Goal: Answer question/provide support: Share knowledge or assist other users

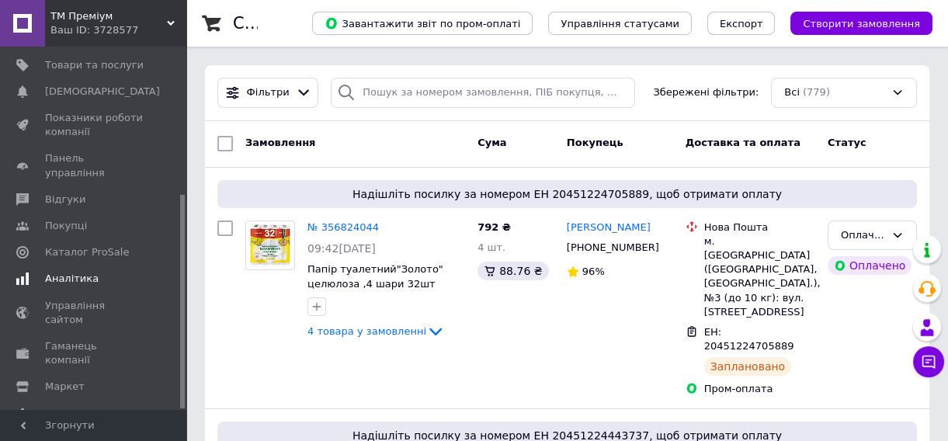
scroll to position [117, 0]
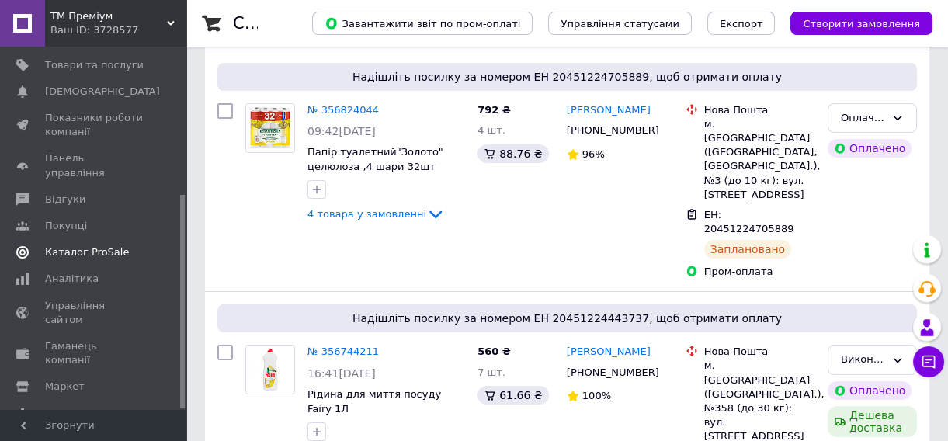
click at [112, 239] on link "Каталог ProSale" at bounding box center [95, 252] width 190 height 26
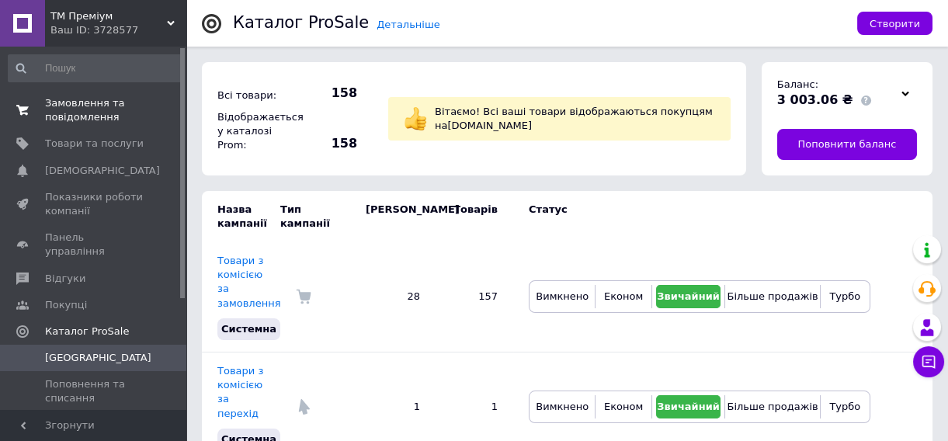
click at [101, 110] on span "Замовлення та повідомлення" at bounding box center [94, 110] width 99 height 28
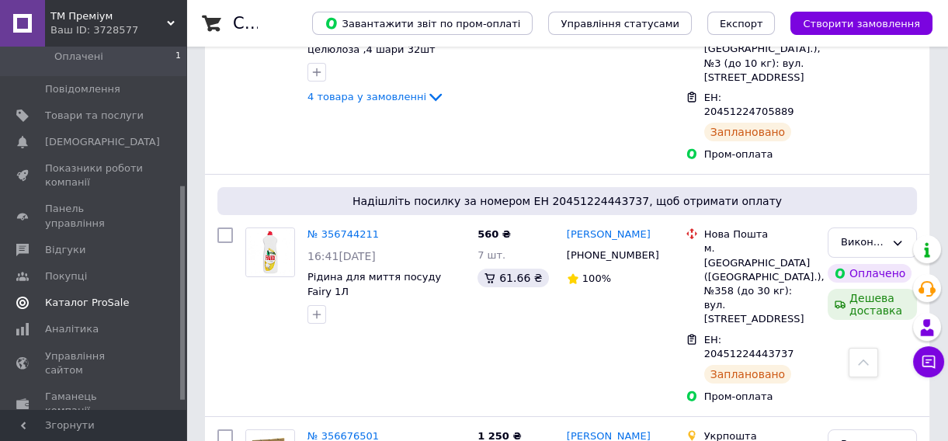
scroll to position [235, 0]
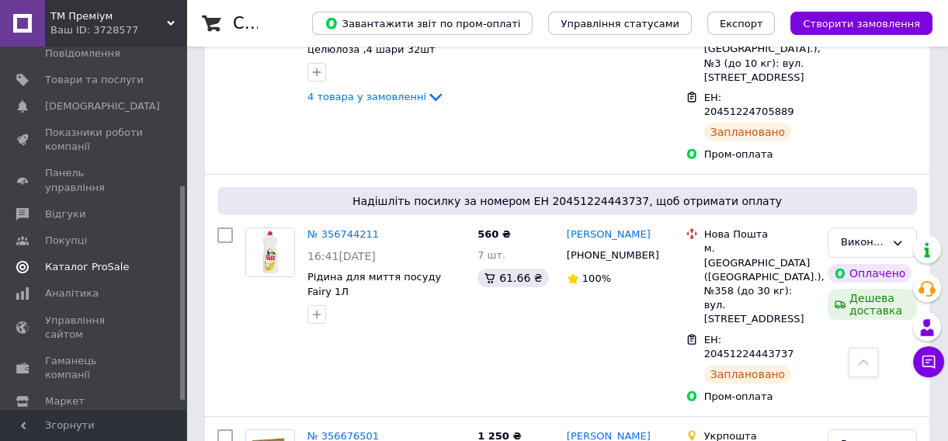
click at [80, 254] on link "Каталог ProSale" at bounding box center [95, 267] width 190 height 26
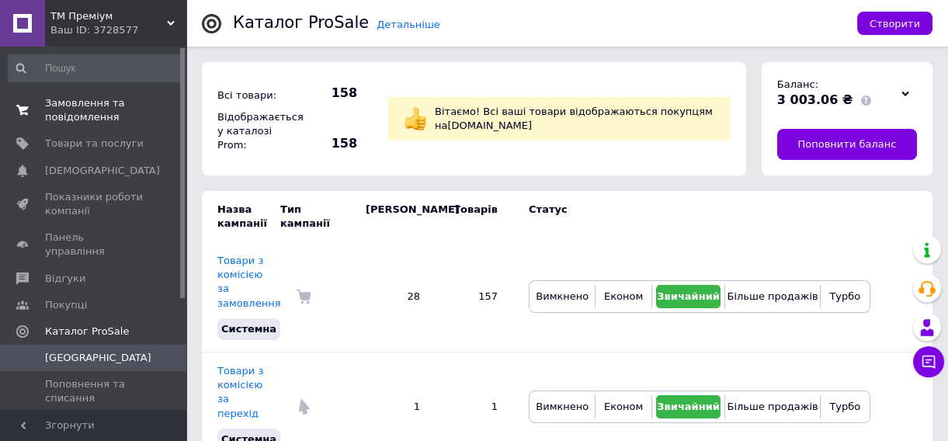
click at [107, 106] on span "Замовлення та повідомлення" at bounding box center [94, 110] width 99 height 28
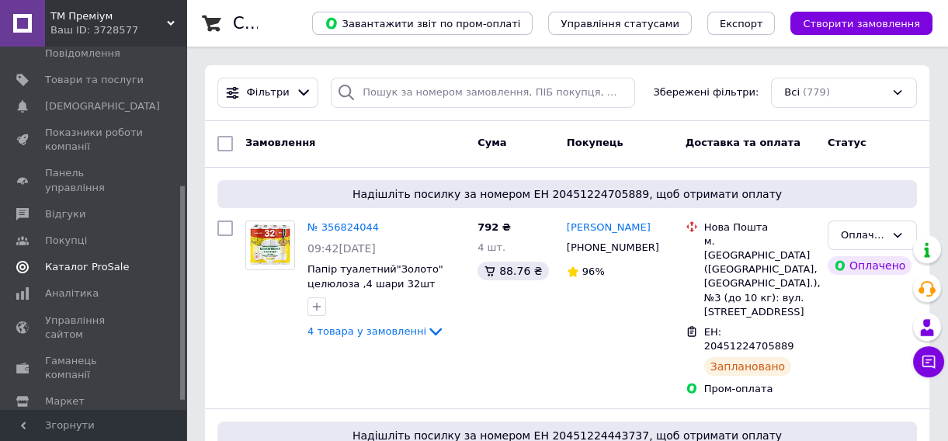
click at [67, 260] on span "Каталог ProSale" at bounding box center [87, 267] width 84 height 14
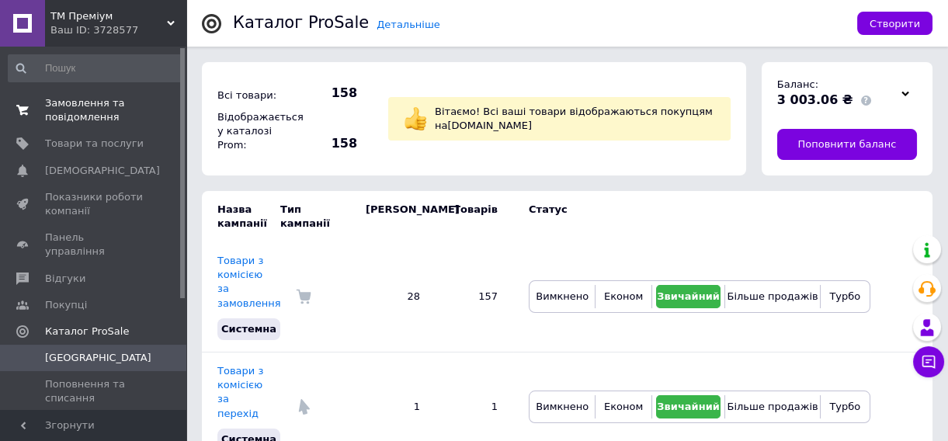
click at [60, 116] on span "Замовлення та повідомлення" at bounding box center [94, 110] width 99 height 28
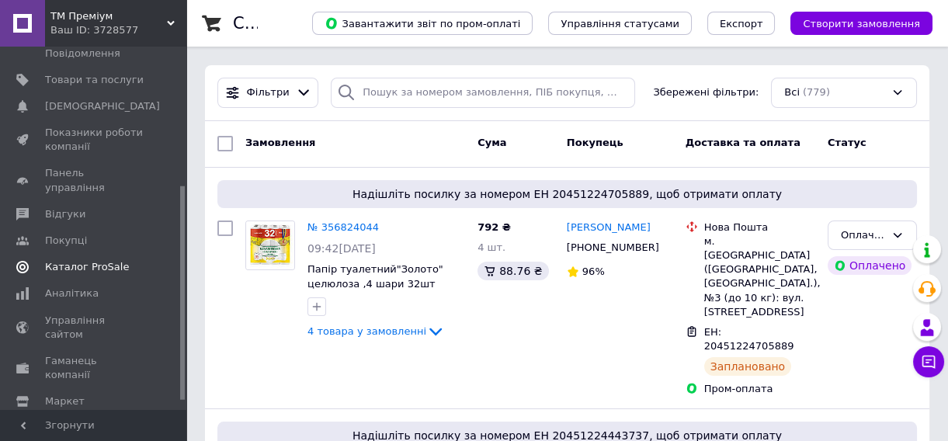
click at [92, 254] on link "Каталог ProSale" at bounding box center [95, 267] width 190 height 26
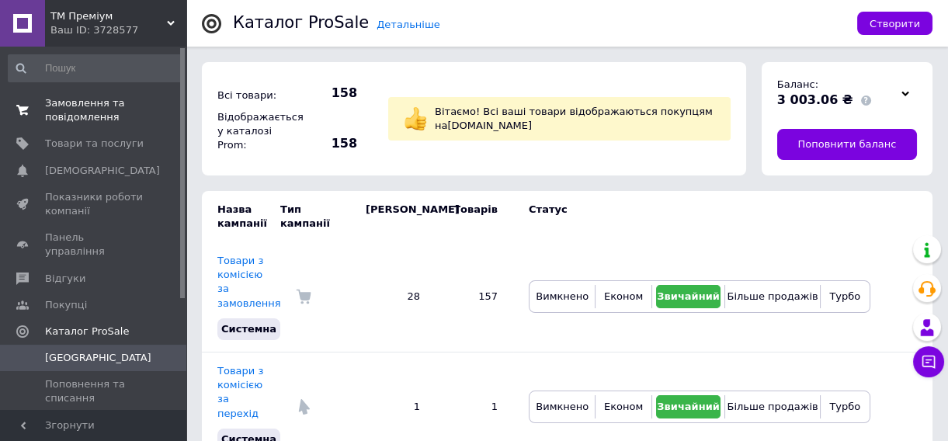
click at [104, 117] on span "Замовлення та повідомлення" at bounding box center [94, 110] width 99 height 28
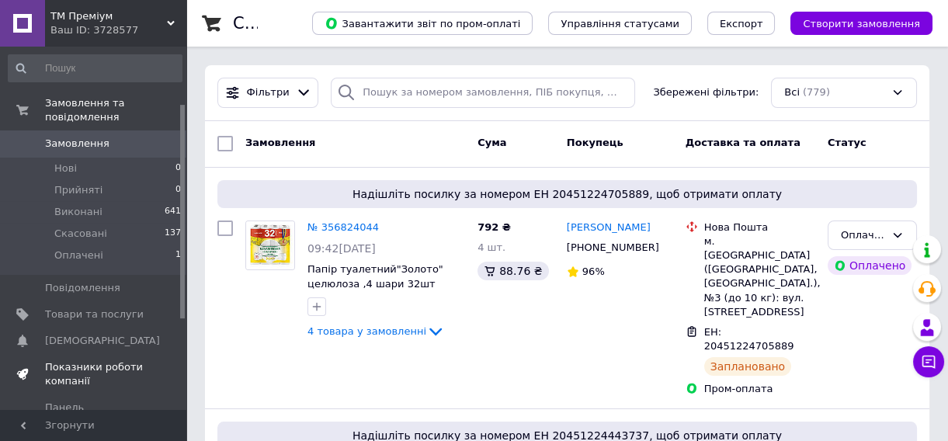
scroll to position [117, 0]
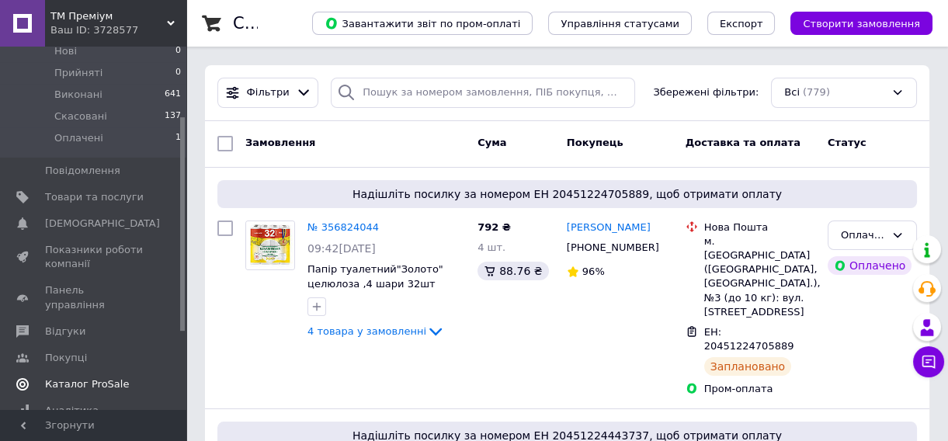
click at [95, 378] on span "Каталог ProSale" at bounding box center [87, 385] width 84 height 14
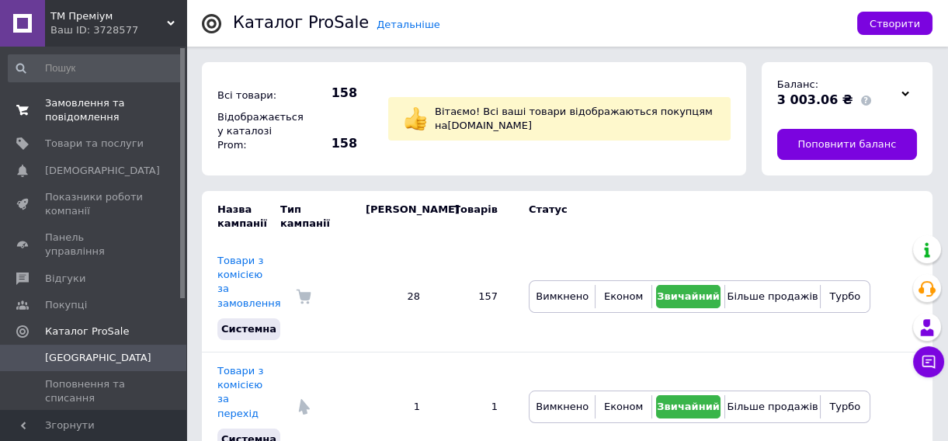
click at [59, 93] on link "Замовлення та повідомлення 0 0" at bounding box center [95, 110] width 190 height 40
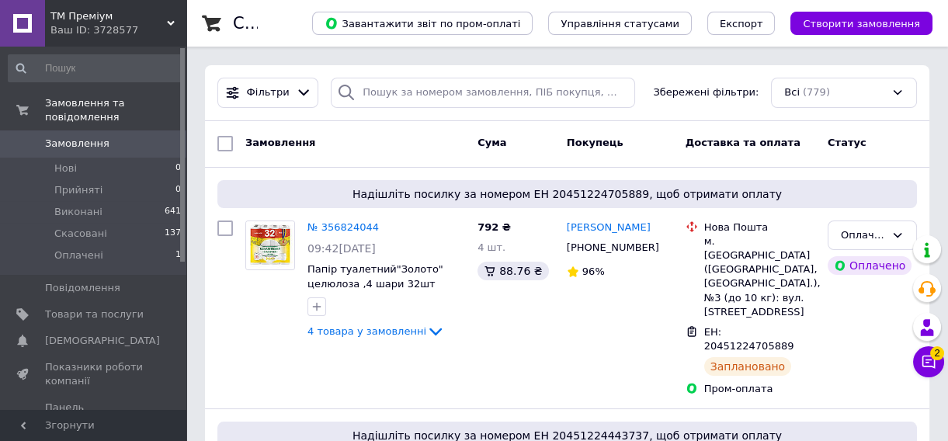
click at [940, 357] on span "2" at bounding box center [938, 353] width 14 height 14
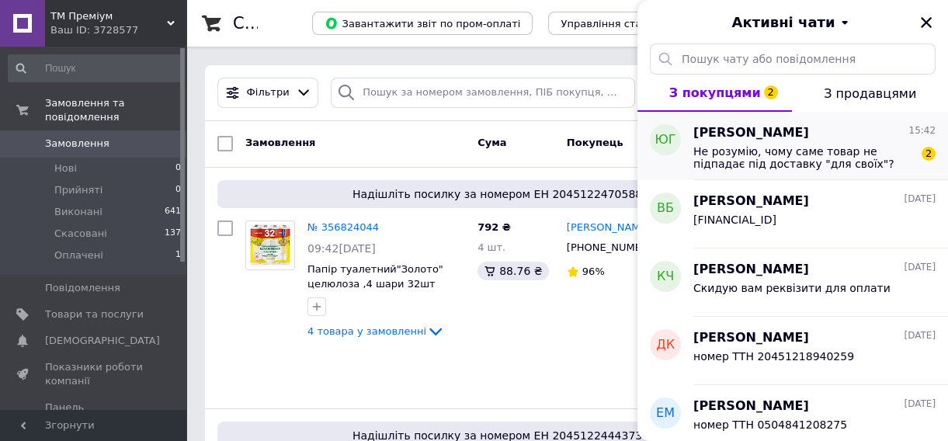
click at [822, 148] on span "Не розумію, чому саме товар не підпадає під доставку "для своїх"?" at bounding box center [804, 157] width 221 height 25
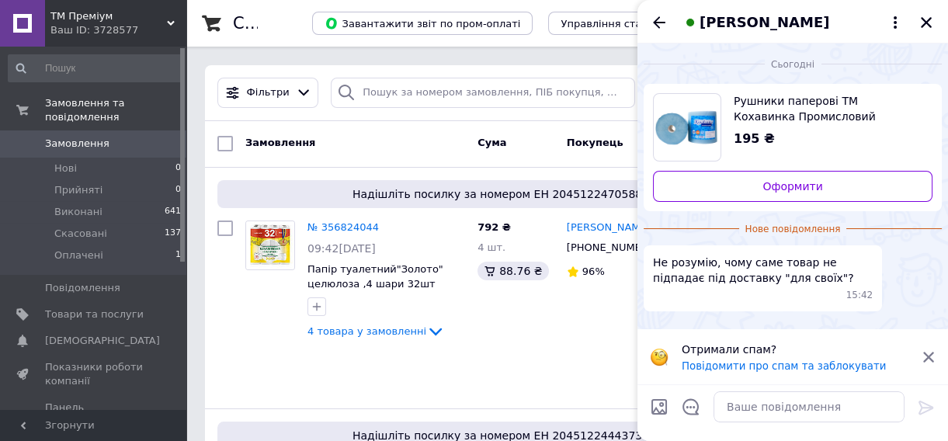
click at [817, 286] on span "Не розумію, чому саме товар не підпадає під доставку "для своїх"?" at bounding box center [763, 270] width 220 height 31
click at [737, 19] on span "[PERSON_NAME]" at bounding box center [765, 22] width 130 height 20
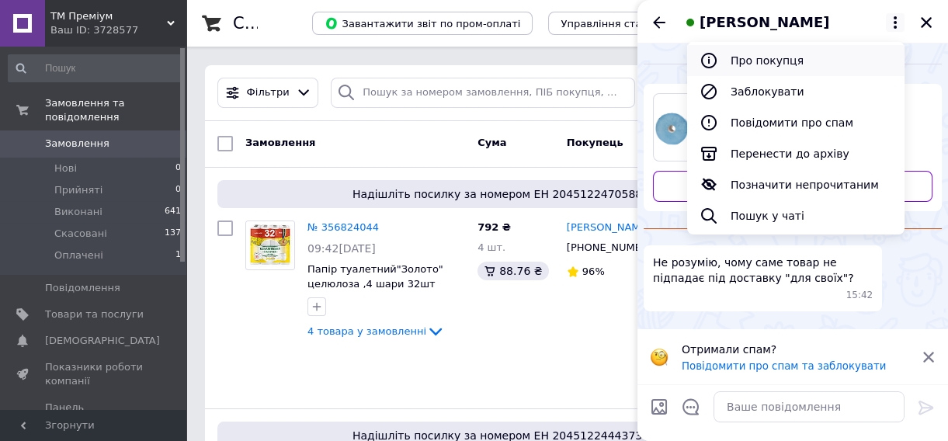
click at [788, 62] on button "Про покупця" at bounding box center [796, 60] width 218 height 31
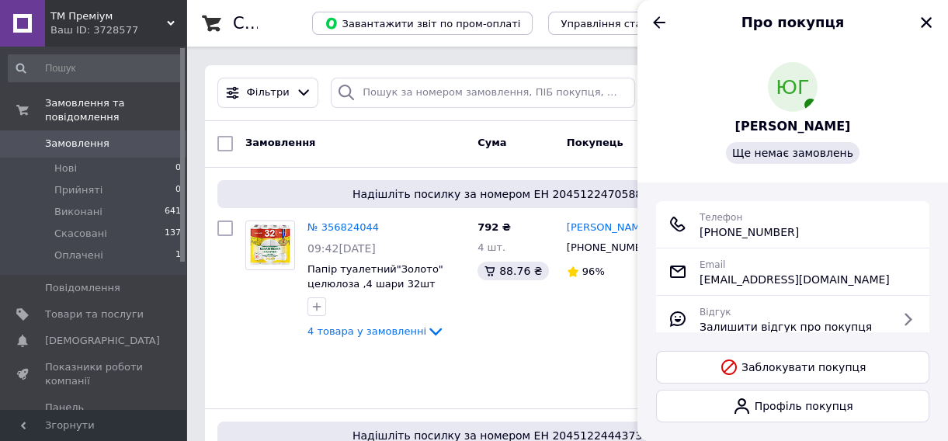
click at [761, 240] on span "+380 (67) 465-99-05" at bounding box center [749, 232] width 99 height 16
copy ul "+380 (67) 465-99-05"
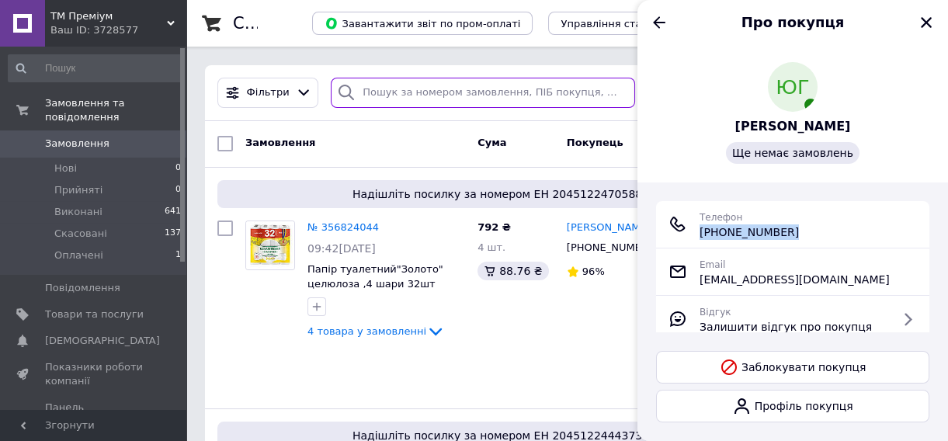
click at [435, 81] on input "search" at bounding box center [483, 93] width 305 height 30
paste input "+380 (67) 465-99-05"
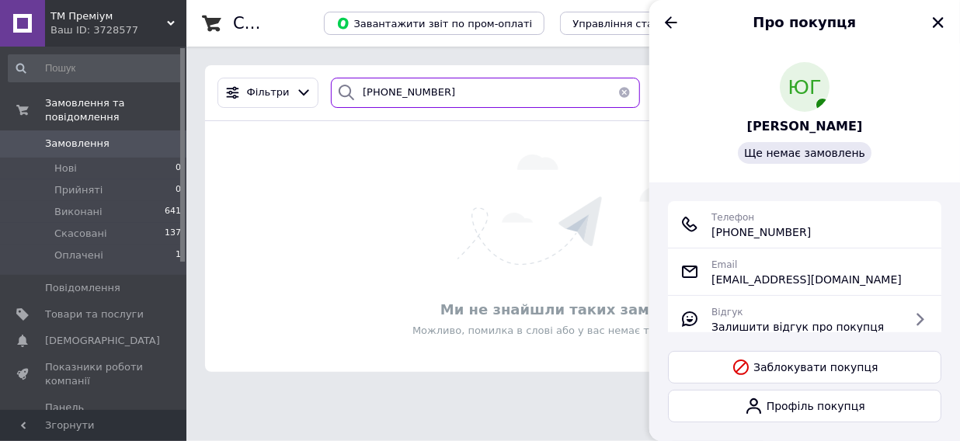
click at [385, 92] on input "+380 (67) 465-99-05" at bounding box center [485, 93] width 309 height 30
click at [395, 89] on input "+38067) 465-99-05" at bounding box center [485, 93] width 309 height 30
click at [411, 91] on input "+38067465-99-05" at bounding box center [485, 93] width 309 height 30
click at [421, 92] on input "+3806746599-05" at bounding box center [485, 93] width 309 height 30
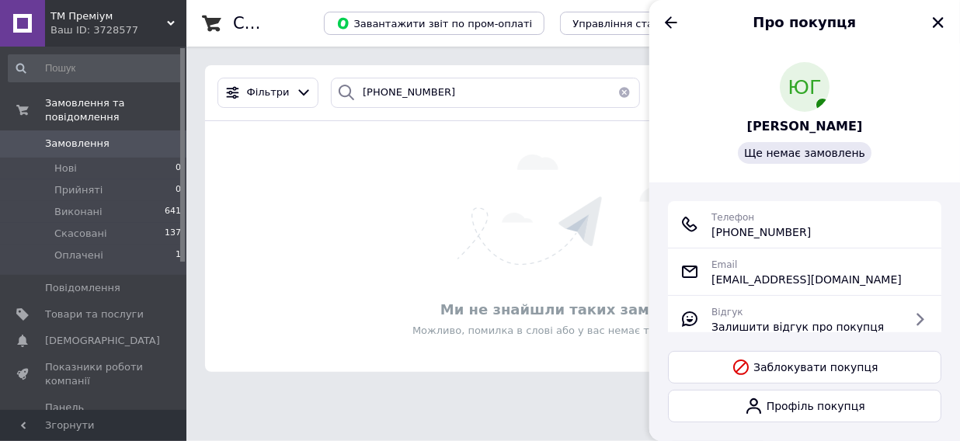
click at [423, 238] on div "Ми не знайшли таких замовлень Можливо, помилка в слові або у вас немає таких за…" at bounding box center [573, 247] width 736 height 220
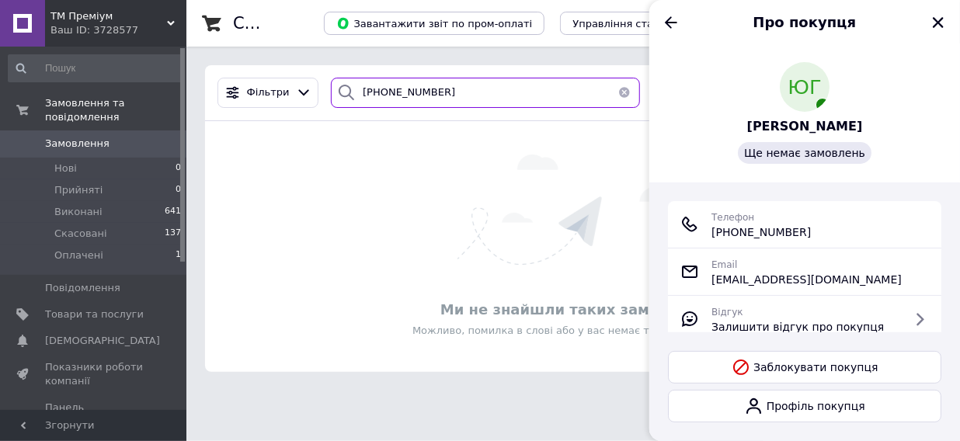
click at [362, 90] on input "+380674659905" at bounding box center [485, 93] width 309 height 30
type input "380674659905"
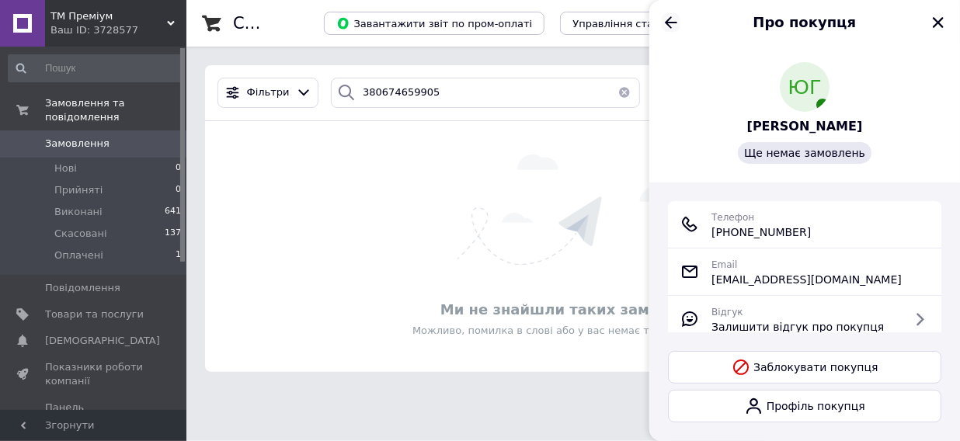
click at [670, 21] on icon "Назад" at bounding box center [671, 22] width 19 height 19
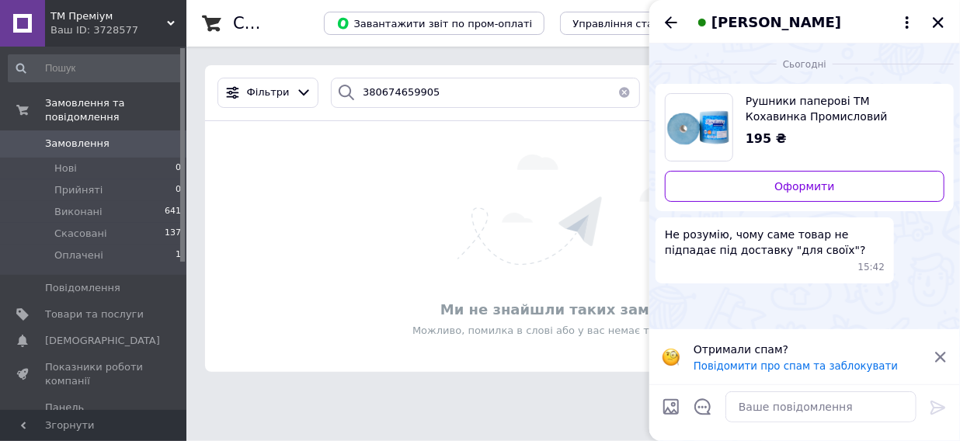
click at [943, 350] on icon at bounding box center [941, 357] width 14 height 14
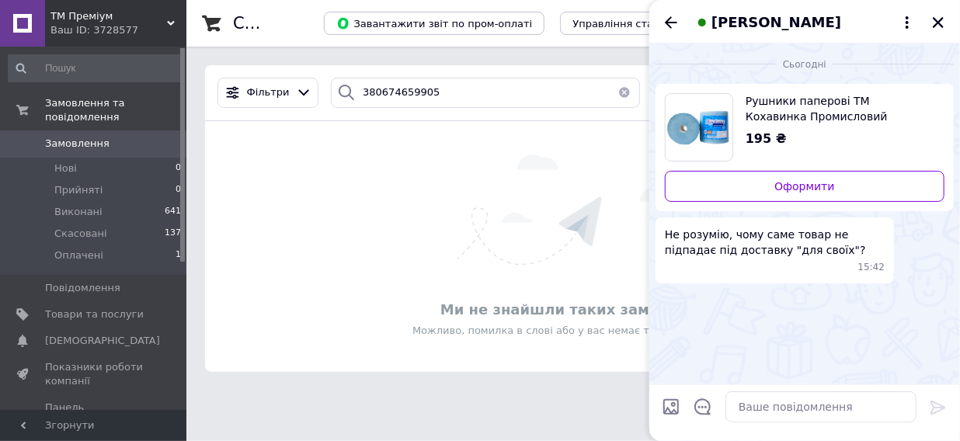
click at [445, 217] on div "Ми не знайшли таких замовлень Можливо, помилка в слові або у вас немає таких за…" at bounding box center [573, 247] width 736 height 220
click at [909, 18] on icon at bounding box center [907, 22] width 19 height 19
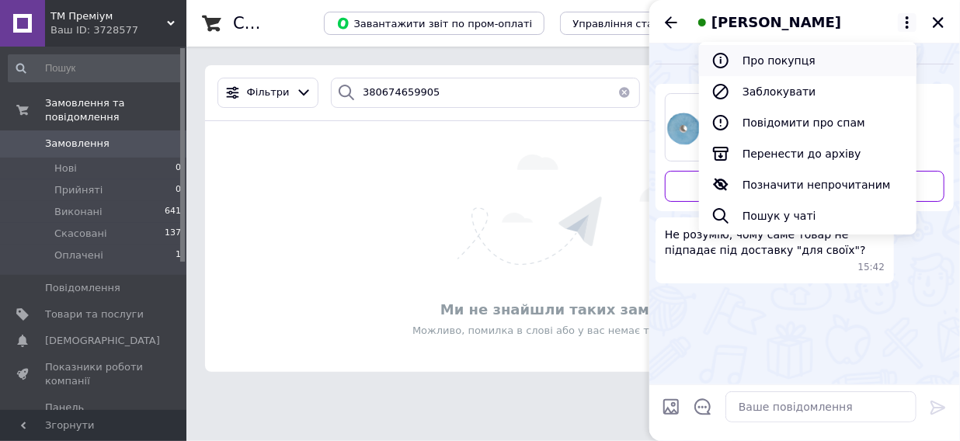
click at [824, 62] on button "Про покупця" at bounding box center [808, 60] width 218 height 31
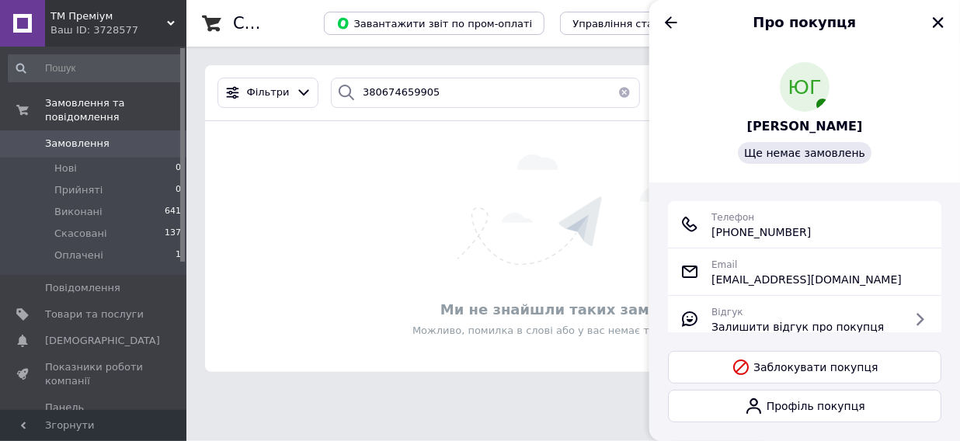
click at [681, 17] on div "Про покупця" at bounding box center [804, 22] width 311 height 44
click at [666, 17] on icon "Назад" at bounding box center [671, 22] width 19 height 19
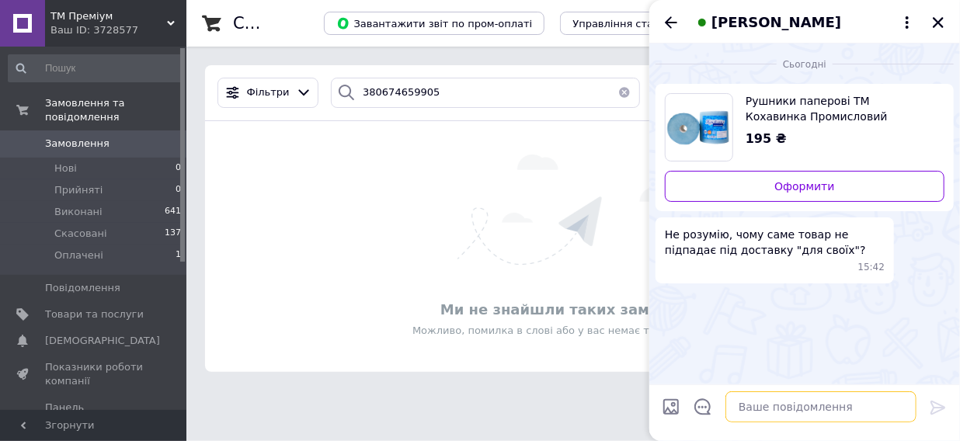
click at [768, 415] on textarea at bounding box center [821, 407] width 191 height 31
click at [844, 401] on textarea "Доброго дня, що ви маєтре наувазі" at bounding box center [805, 407] width 222 height 31
click at [889, 412] on textarea "Доброго дня, що ви маєте наувазі" at bounding box center [805, 407] width 222 height 31
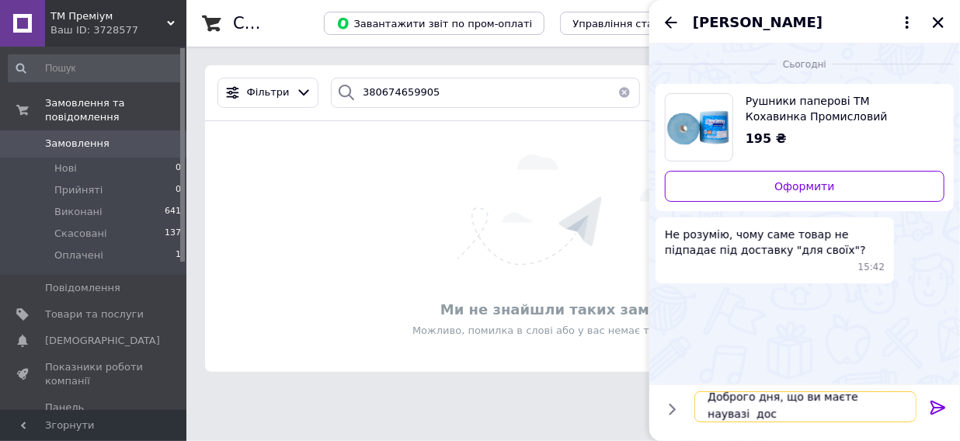
scroll to position [1, 0]
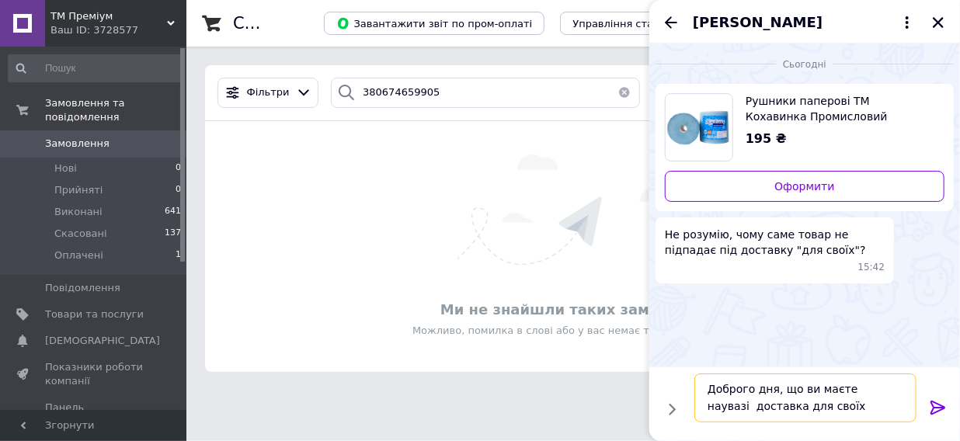
type textarea "Доброго дня, що ви маєте наувазі доставка для своїх?"
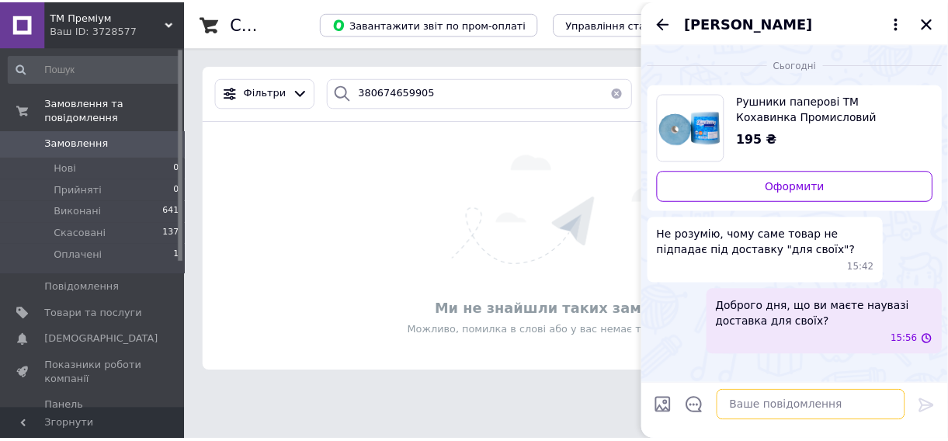
scroll to position [0, 0]
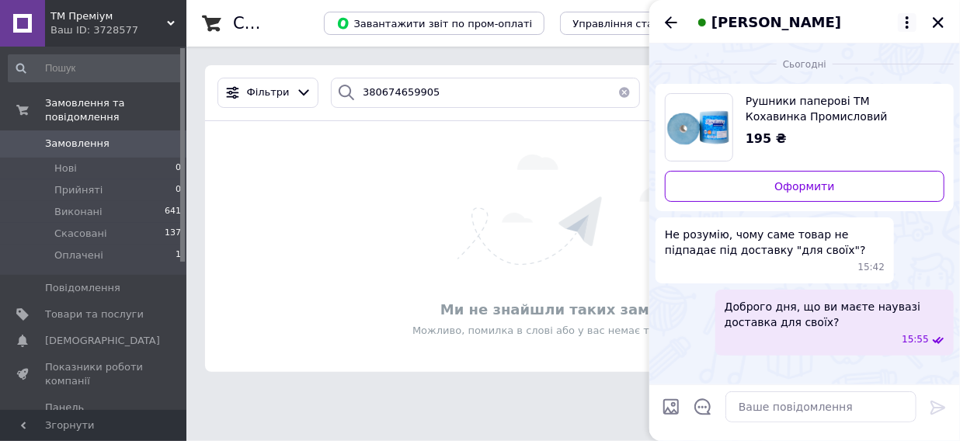
click at [903, 23] on icon at bounding box center [907, 22] width 19 height 19
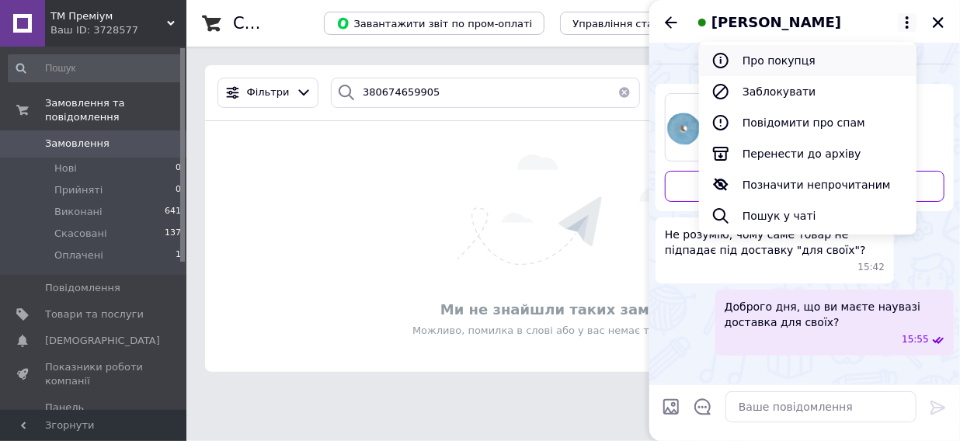
click at [808, 68] on button "Про покупця" at bounding box center [808, 60] width 218 height 31
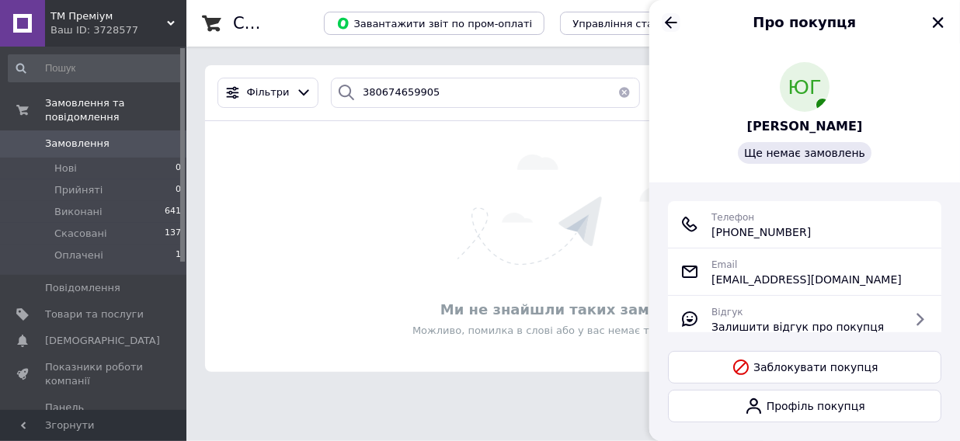
click at [669, 25] on icon "Назад" at bounding box center [671, 22] width 12 height 12
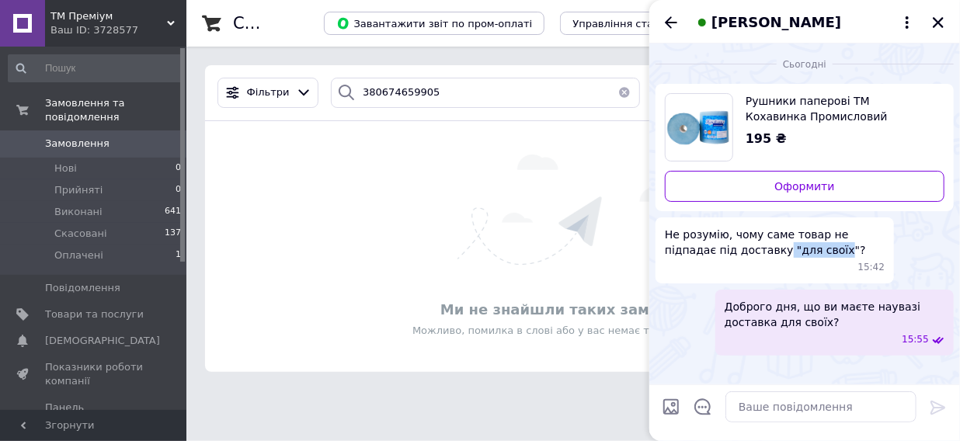
drag, startPoint x: 837, startPoint y: 250, endPoint x: 777, endPoint y: 252, distance: 59.9
click at [777, 253] on span "Не розумію, чому саме товар не підпадає під доставку "для своїх"?" at bounding box center [775, 242] width 220 height 31
click at [778, 252] on span "Не розумію, чому саме товар не підпадає під доставку "для своїх"?" at bounding box center [775, 242] width 220 height 31
click at [801, 256] on span "Не розумію, чому саме товар не підпадає під доставку "для своїх"?" at bounding box center [775, 242] width 220 height 31
click at [806, 257] on span "Не розумію, чому саме товар не підпадає під доставку "для своїх"?" at bounding box center [775, 242] width 220 height 31
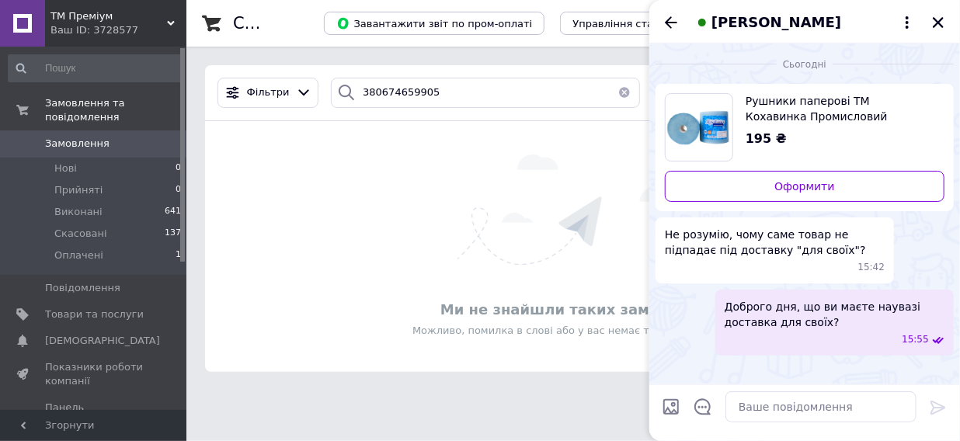
click at [826, 263] on div "Не розумію, чому саме товар не підпадає під доставку "для своїх"? 15:42" at bounding box center [775, 251] width 238 height 66
click at [831, 258] on span "Не розумію, чому саме товар не підпадає під доставку "для своїх"?" at bounding box center [775, 242] width 220 height 31
click at [826, 258] on span "Не розумію, чому саме товар не підпадає під доставку "для своїх"?" at bounding box center [775, 242] width 220 height 31
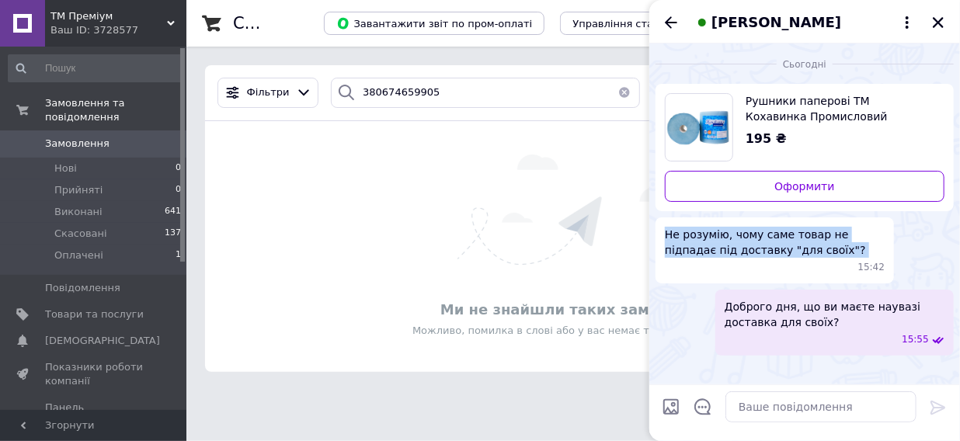
click at [826, 258] on span "Не розумію, чому саме товар не підпадає під доставку "для своїх"?" at bounding box center [775, 242] width 220 height 31
click at [837, 251] on span "Не розумію, чому саме товар не підпадає під доставку "для своїх"?" at bounding box center [775, 242] width 220 height 31
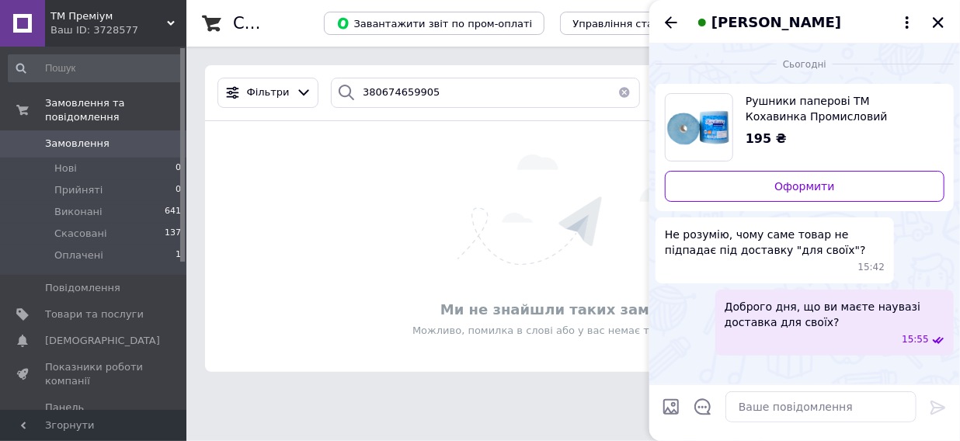
click at [858, 250] on span "Не розумію, чому саме товар не підпадає під доставку "для своїх"?" at bounding box center [775, 242] width 220 height 31
click at [902, 14] on icon at bounding box center [907, 22] width 19 height 19
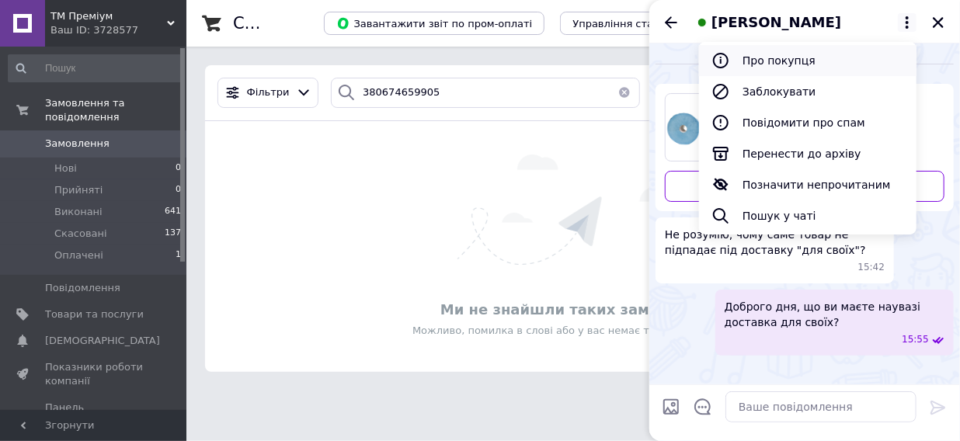
click at [816, 53] on button "Про покупця" at bounding box center [808, 60] width 218 height 31
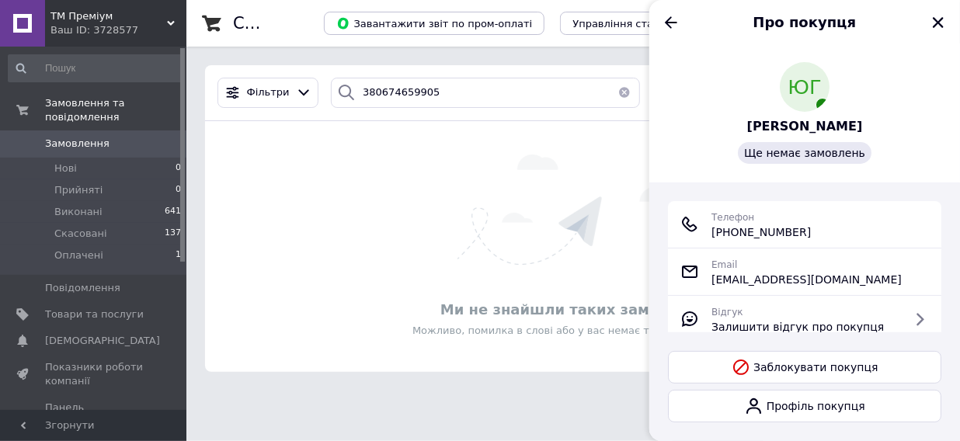
click at [762, 240] on span "+380 (67) 465-99-05" at bounding box center [761, 232] width 99 height 16
copy ul "+380 (67) 465-99-05"
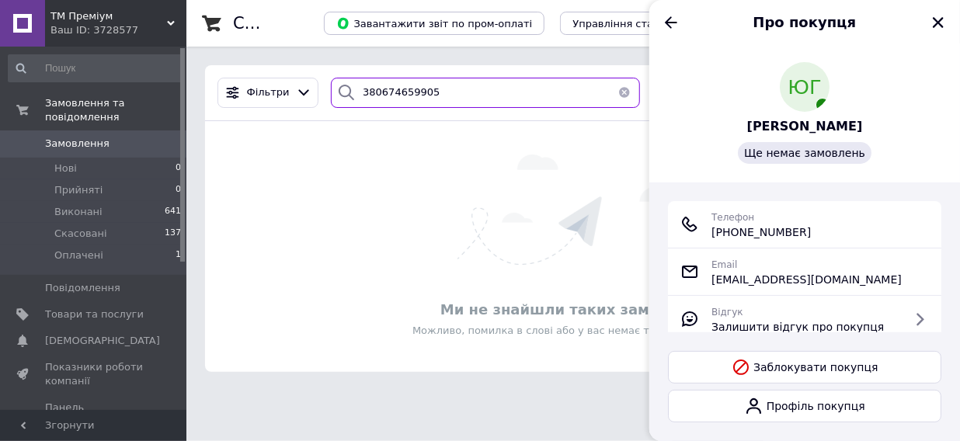
click at [451, 95] on input "380674659905" at bounding box center [485, 93] width 309 height 30
drag, startPoint x: 443, startPoint y: 92, endPoint x: 367, endPoint y: 88, distance: 75.5
click at [367, 88] on input "380674659905" at bounding box center [485, 93] width 309 height 30
click at [447, 93] on input "380674659905" at bounding box center [485, 93] width 309 height 30
click at [464, 88] on input "380674659905" at bounding box center [485, 93] width 309 height 30
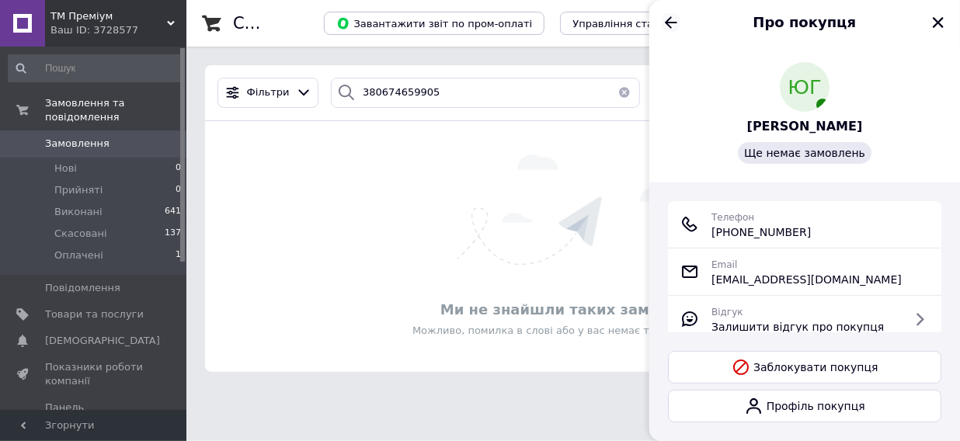
click at [667, 29] on icon "Назад" at bounding box center [671, 22] width 19 height 19
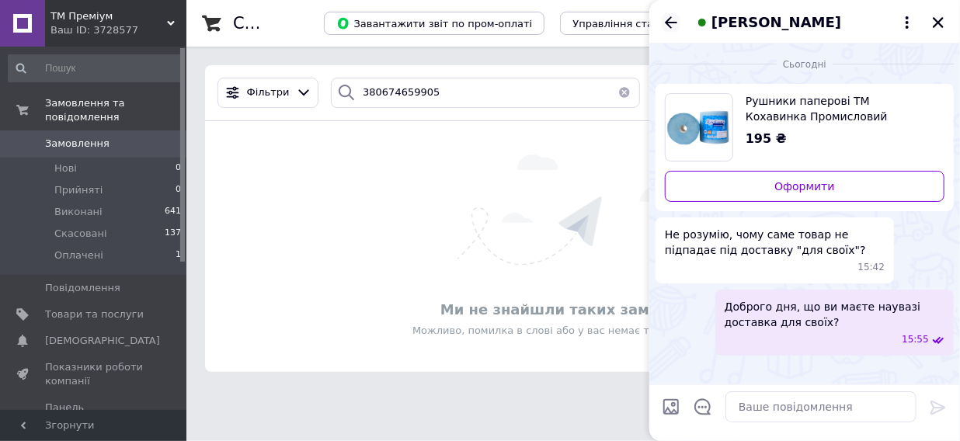
click at [674, 20] on icon "Назад" at bounding box center [671, 22] width 19 height 19
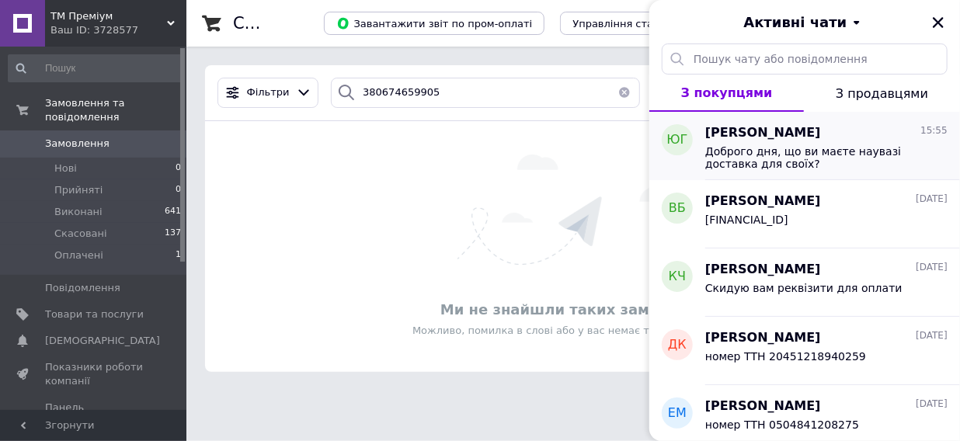
click at [881, 120] on div "Юрий Галецкий 15:55 Доброго дня, що ви маєте наувазі доставка для своїх?" at bounding box center [832, 146] width 255 height 68
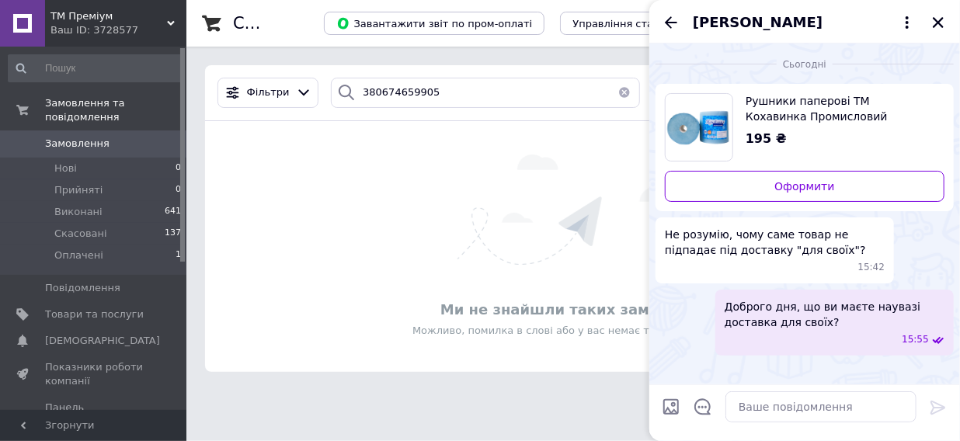
click at [773, 26] on span "Юрий Галецкий" at bounding box center [758, 22] width 130 height 20
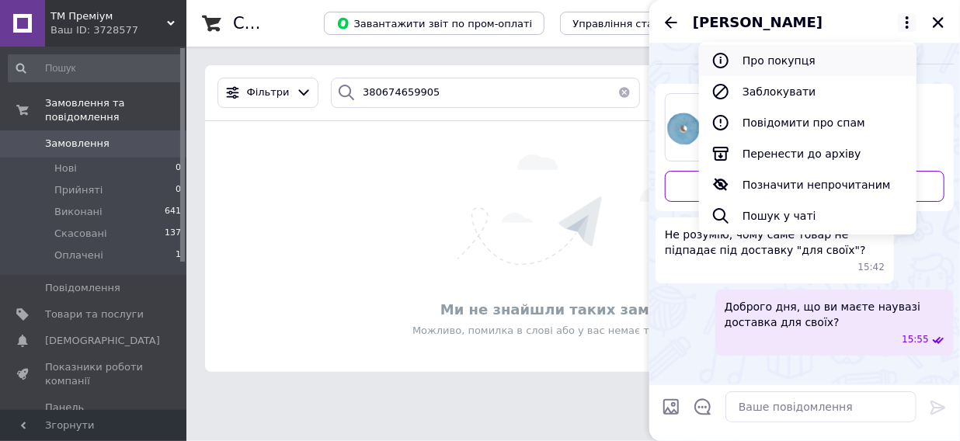
click at [780, 64] on button "Про покупця" at bounding box center [808, 60] width 218 height 31
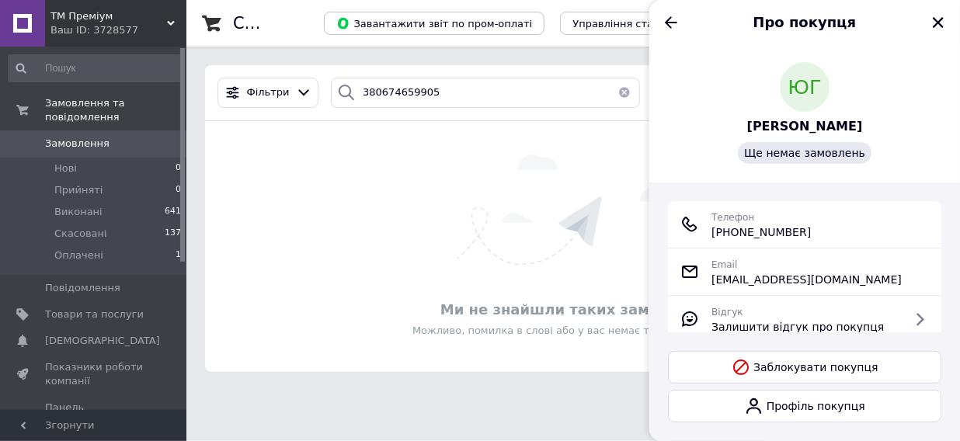
click at [765, 237] on span "+380 (67) 465-99-05" at bounding box center [761, 232] width 99 height 16
copy ul "+380 (67) 465-99-05"
drag, startPoint x: 94, startPoint y: 103, endPoint x: 208, endPoint y: 69, distance: 119.0
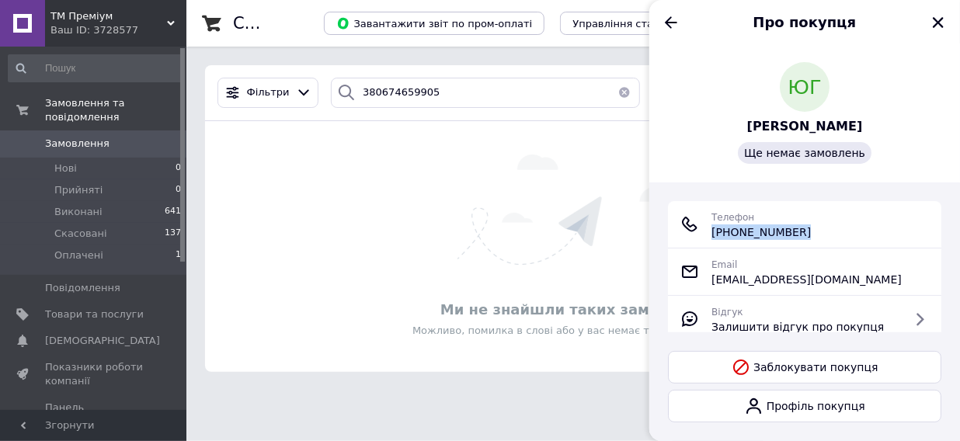
click at [94, 103] on span "Замовлення та повідомлення" at bounding box center [115, 110] width 141 height 28
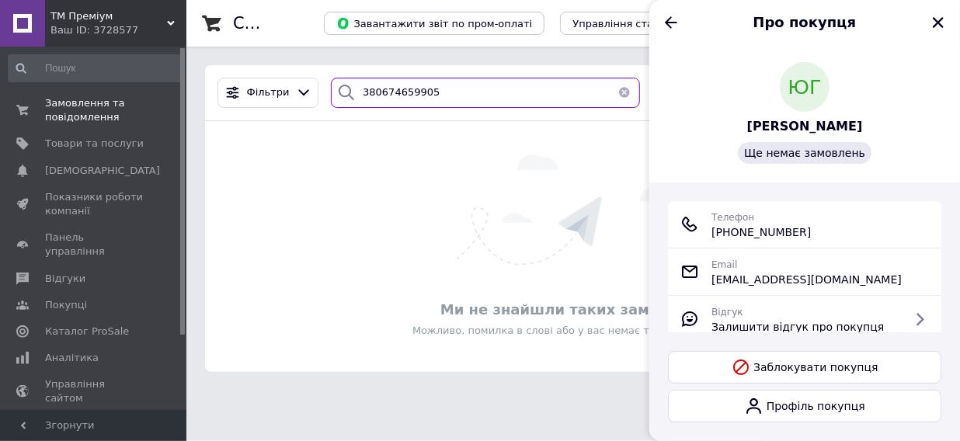
drag, startPoint x: 397, startPoint y: 85, endPoint x: 308, endPoint y: 70, distance: 90.5
click at [335, 78] on div "380674659905" at bounding box center [485, 93] width 309 height 30
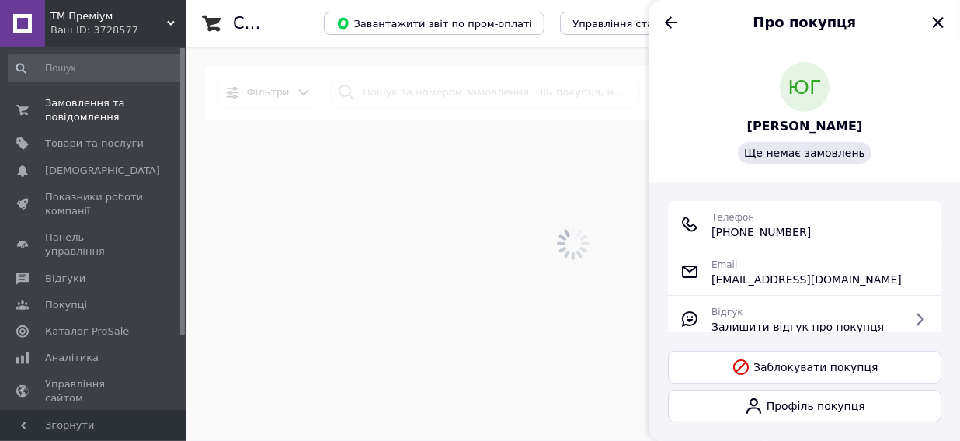
click at [771, 238] on span "+380 (67) 465-99-05" at bounding box center [761, 232] width 99 height 16
copy ul "+380 (67) 465-99-05"
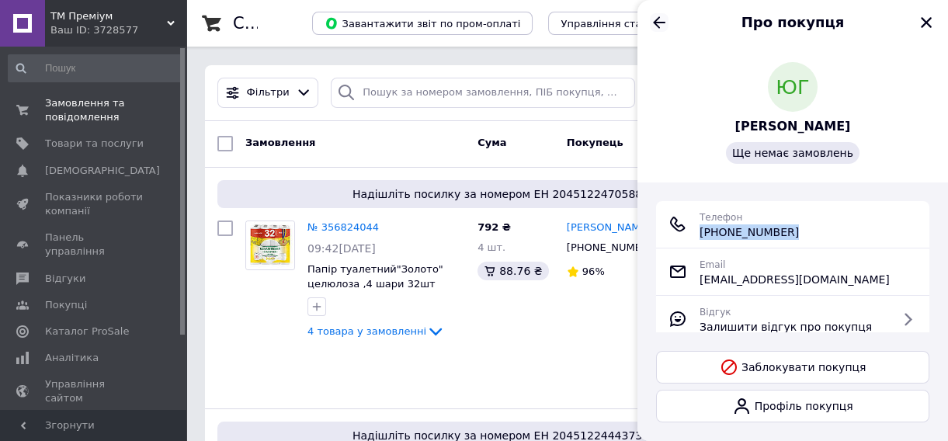
click at [663, 19] on icon "Назад" at bounding box center [659, 22] width 19 height 19
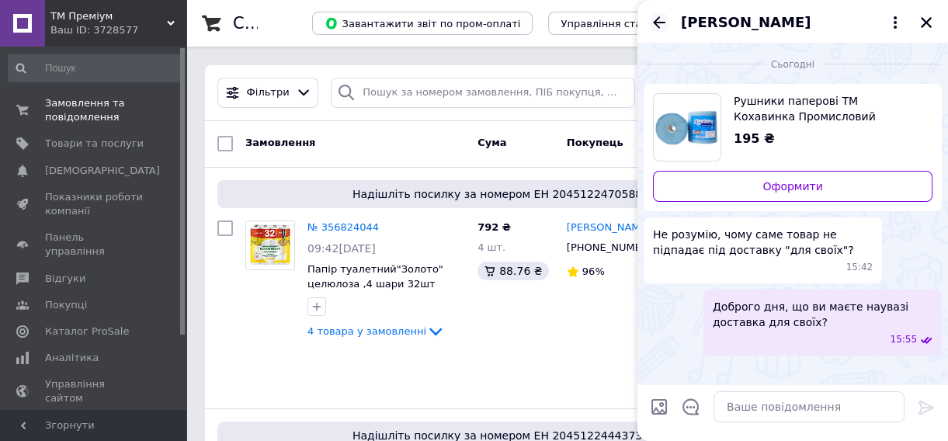
click at [667, 17] on icon "Назад" at bounding box center [659, 22] width 19 height 19
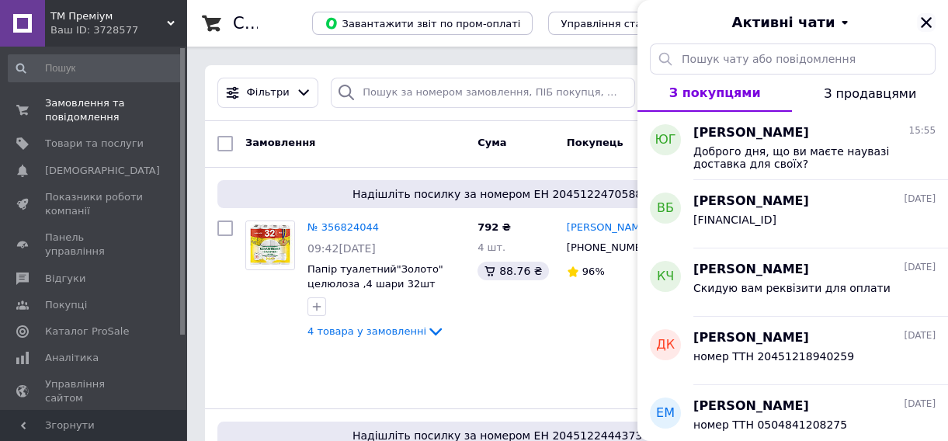
click at [930, 23] on icon "Закрити" at bounding box center [927, 23] width 14 height 14
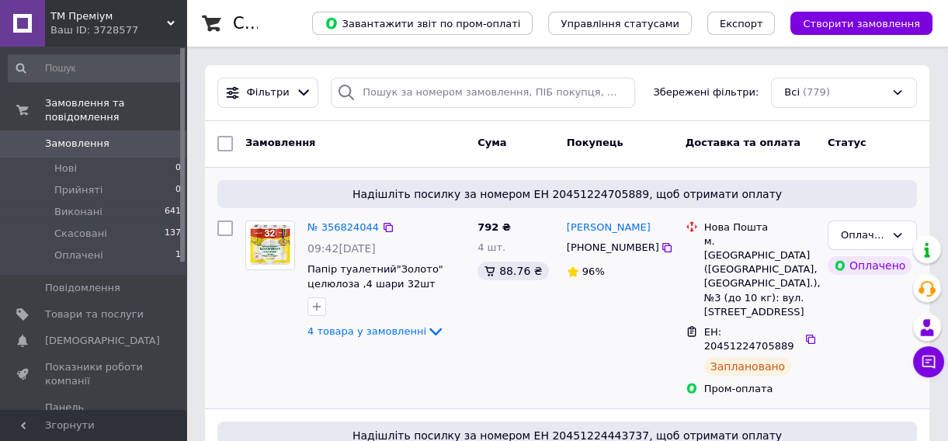
click at [326, 192] on span "Надішліть посилку за номером ЕН 20451224705889, щоб отримати оплату" at bounding box center [567, 194] width 687 height 16
click at [932, 364] on icon at bounding box center [929, 362] width 16 height 16
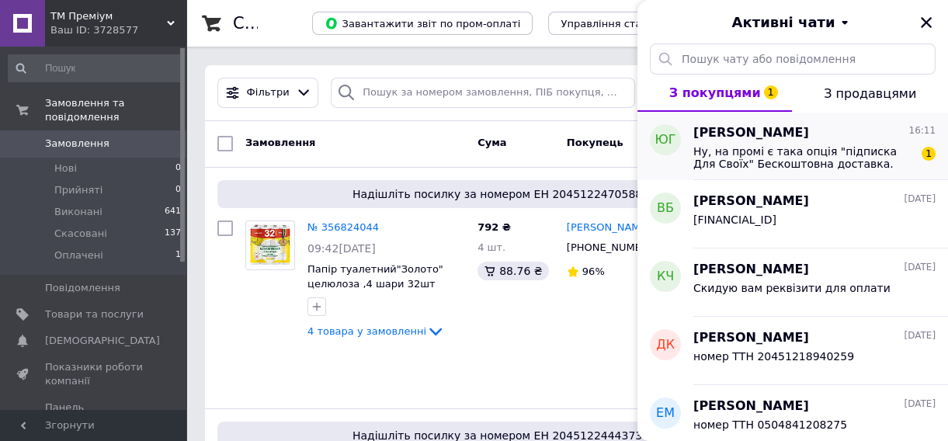
click at [764, 162] on span "Ну, на промі є така опція "підписка Для Своїх" Бескоштовна доставка. Але є това…" at bounding box center [804, 157] width 221 height 25
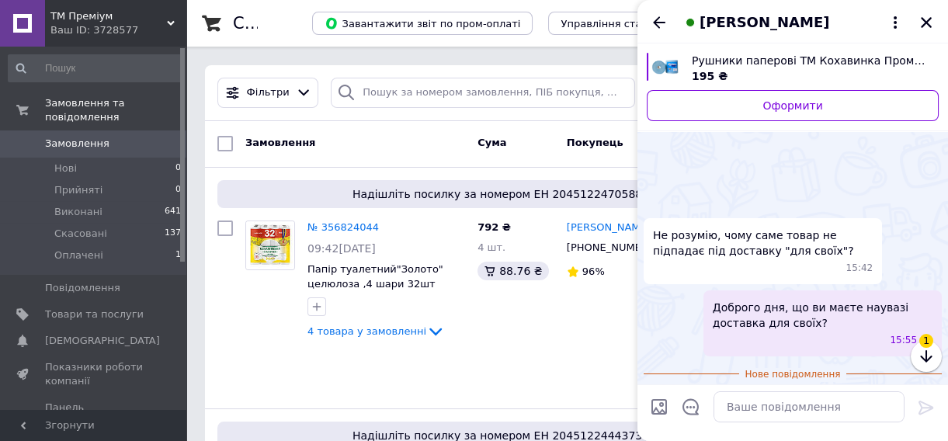
scroll to position [155, 0]
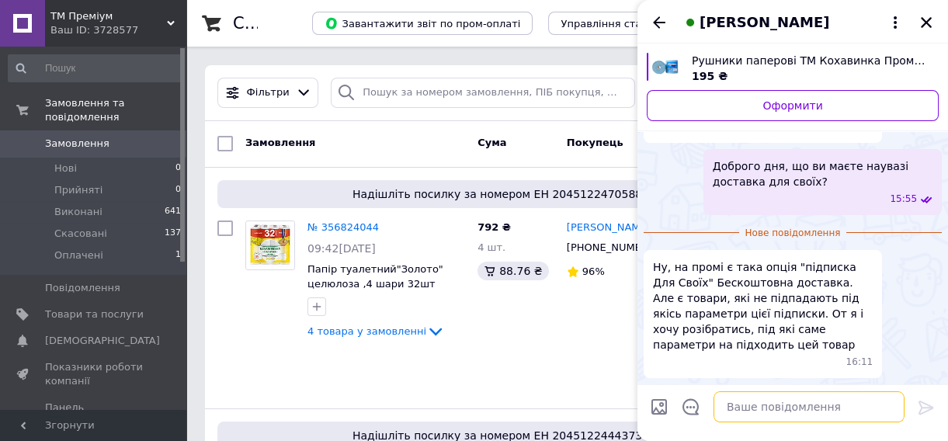
click at [789, 416] on textarea at bounding box center [809, 407] width 191 height 31
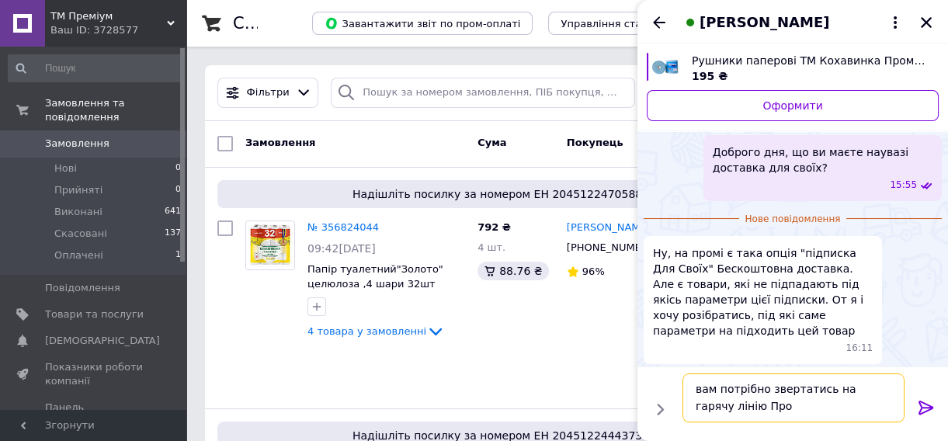
type textarea "вам потрібно звертатись на гарячу лінію Пром"
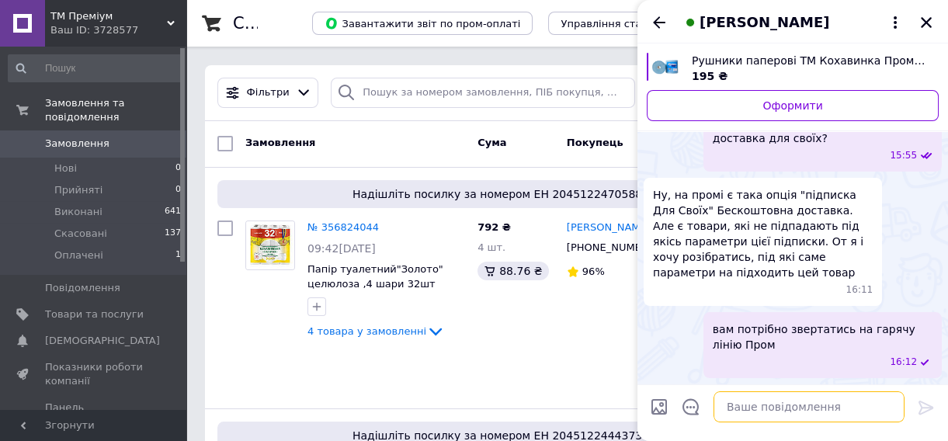
scroll to position [163, 0]
click at [923, 21] on icon "Закрити" at bounding box center [927, 23] width 14 height 14
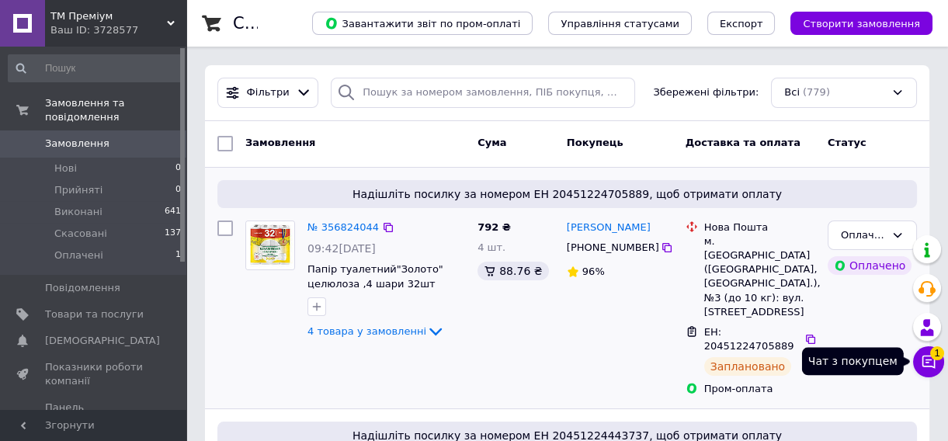
drag, startPoint x: 931, startPoint y: 358, endPoint x: 862, endPoint y: 255, distance: 124.3
click at [931, 358] on icon at bounding box center [929, 362] width 16 height 16
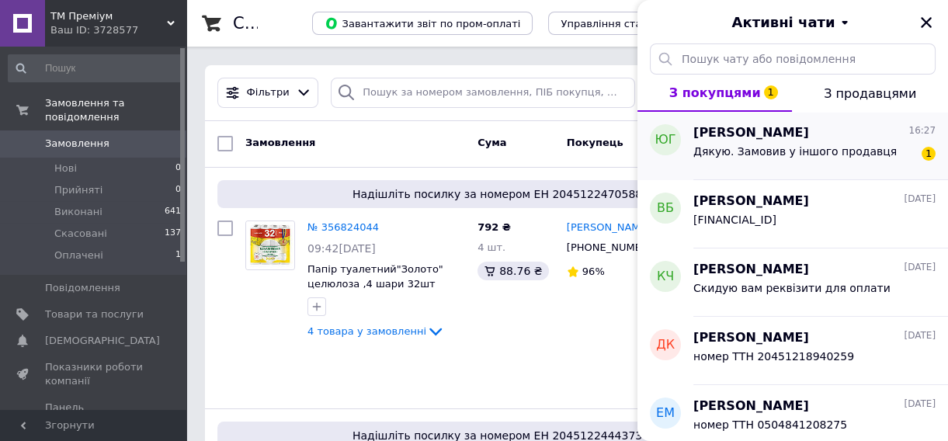
click at [762, 157] on span "Дякую. Замовив у іншого продавця" at bounding box center [796, 151] width 204 height 12
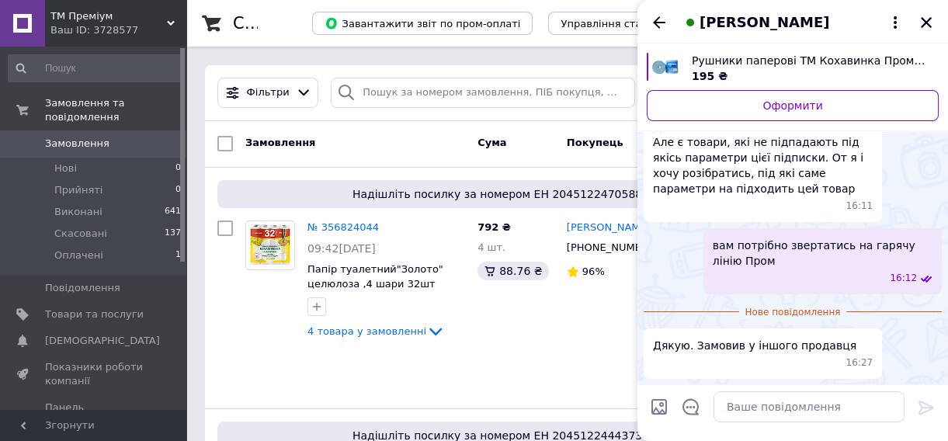
scroll to position [234, 0]
click at [893, 23] on icon at bounding box center [895, 22] width 19 height 19
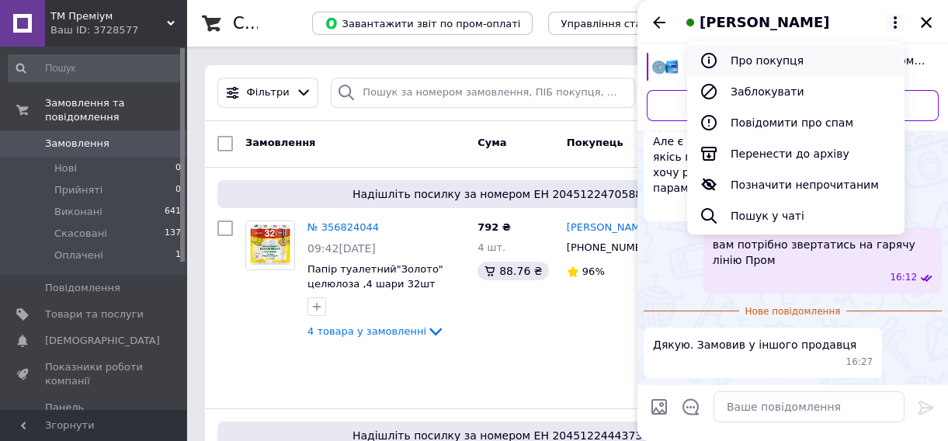
click at [784, 69] on button "Про покупця" at bounding box center [796, 60] width 218 height 31
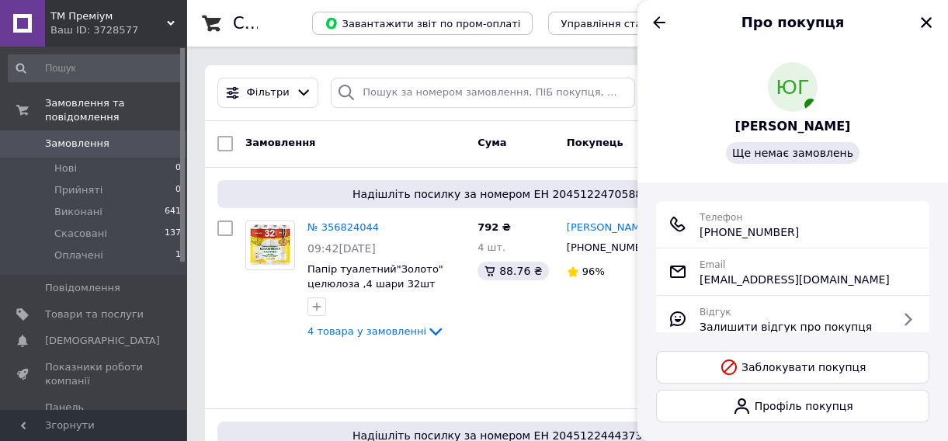
click at [754, 235] on span "+380 (67) 465-99-05" at bounding box center [749, 232] width 99 height 16
copy ul "+380 (67) 465-99-05"
click at [930, 23] on icon "Закрити" at bounding box center [927, 23] width 14 height 14
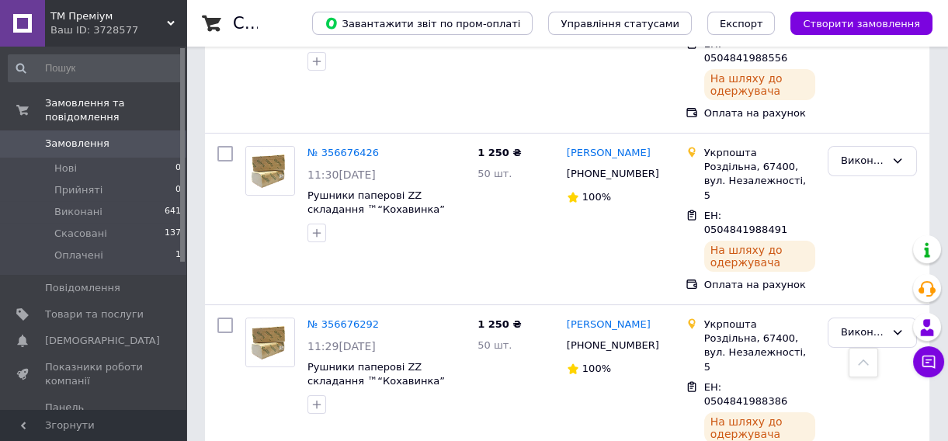
scroll to position [353, 0]
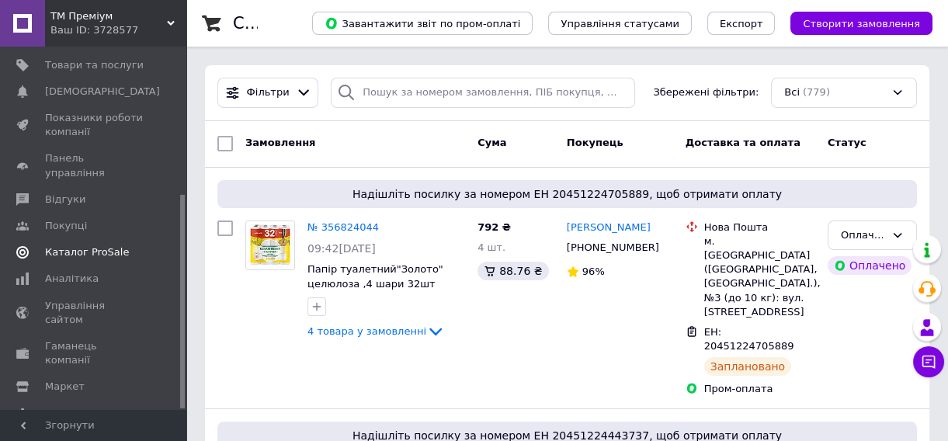
click at [92, 239] on link "Каталог ProSale" at bounding box center [95, 252] width 190 height 26
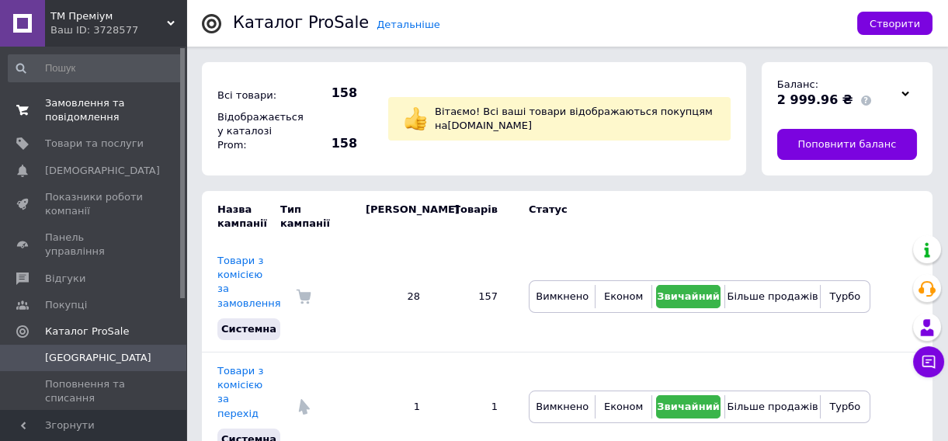
click at [124, 109] on span "Замовлення та повідомлення" at bounding box center [94, 110] width 99 height 28
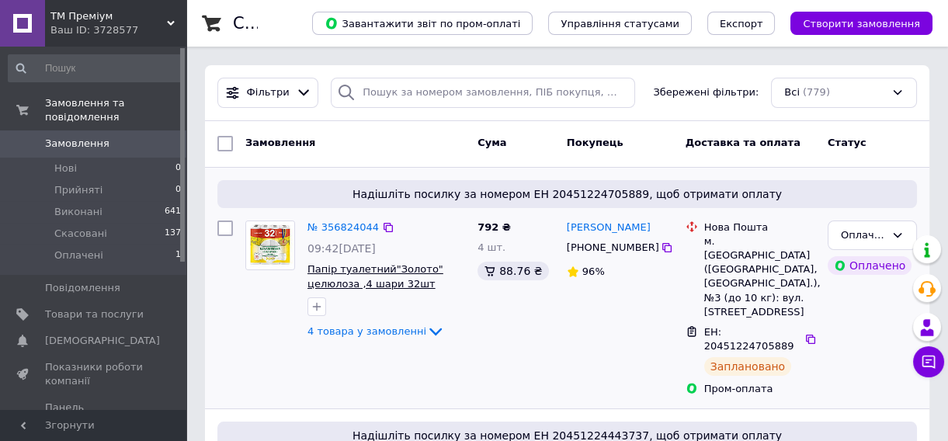
drag, startPoint x: 823, startPoint y: 357, endPoint x: 344, endPoint y: 286, distance: 484.5
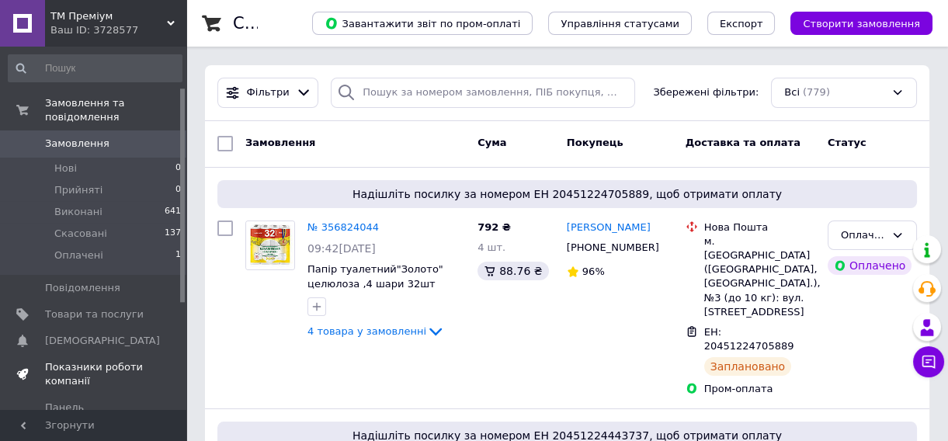
scroll to position [117, 0]
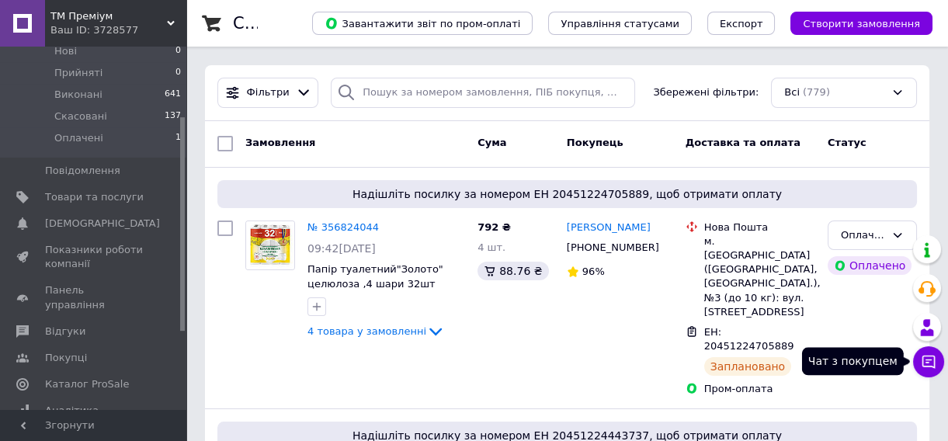
click at [938, 353] on button "Чат з покупцем" at bounding box center [929, 361] width 31 height 31
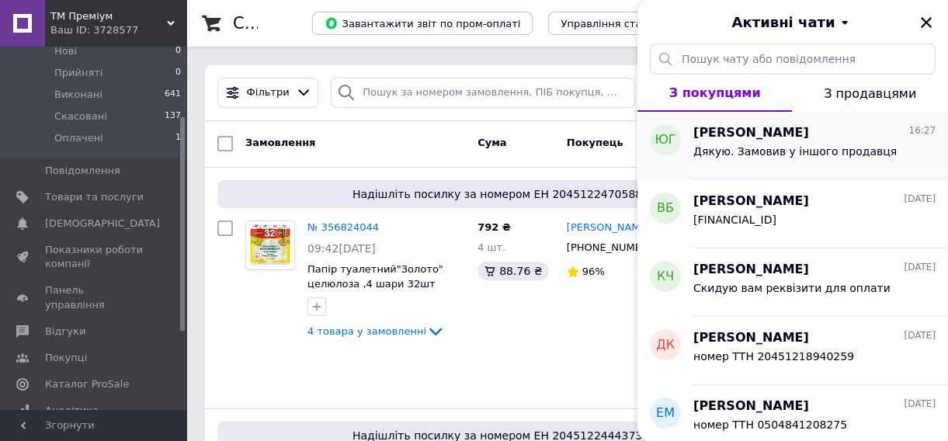
click at [766, 173] on div "Юрий Галецкий 16:27 Дякую. Замовив у іншого продавця" at bounding box center [821, 146] width 255 height 68
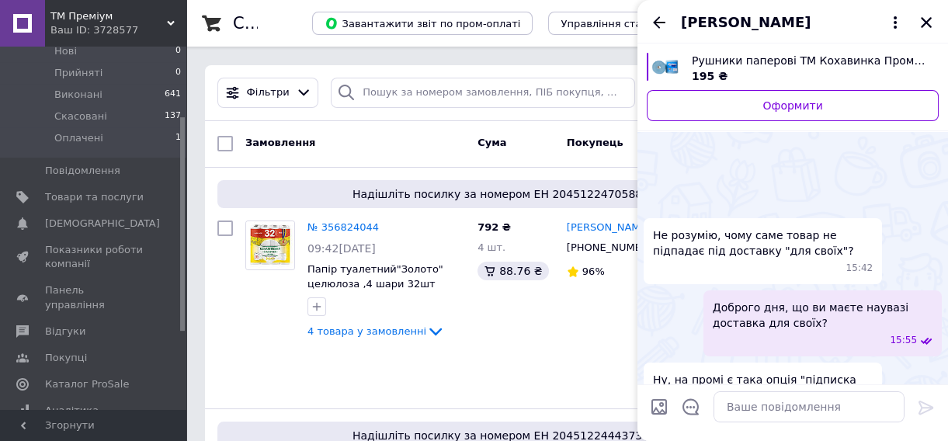
scroll to position [243, 0]
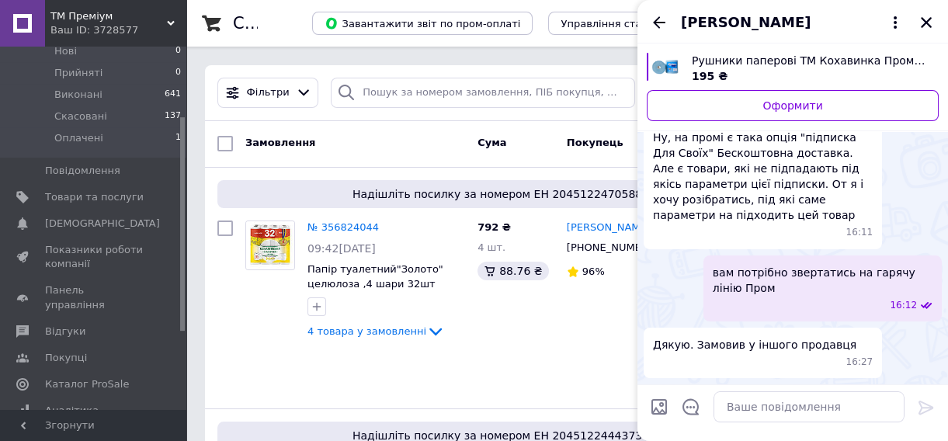
click at [700, 203] on span "Ну, на промі є така опція "підписка Для Своїх" Бескоштовна доставка. Але є това…" at bounding box center [763, 176] width 220 height 93
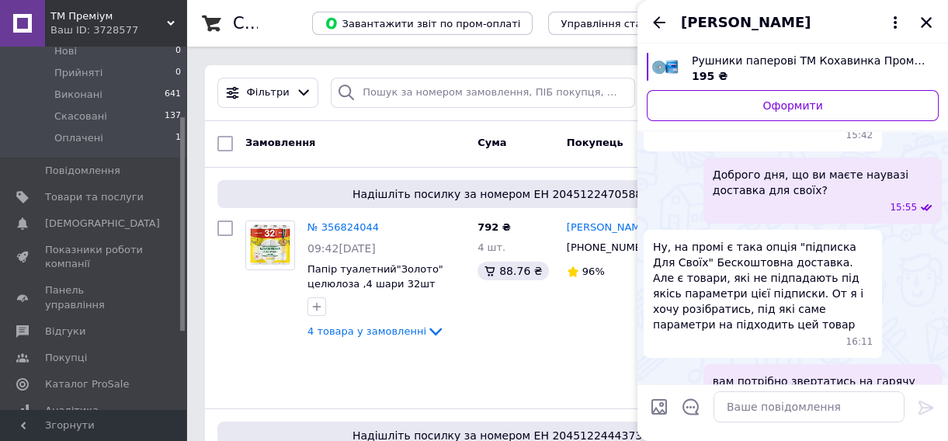
scroll to position [87, 0]
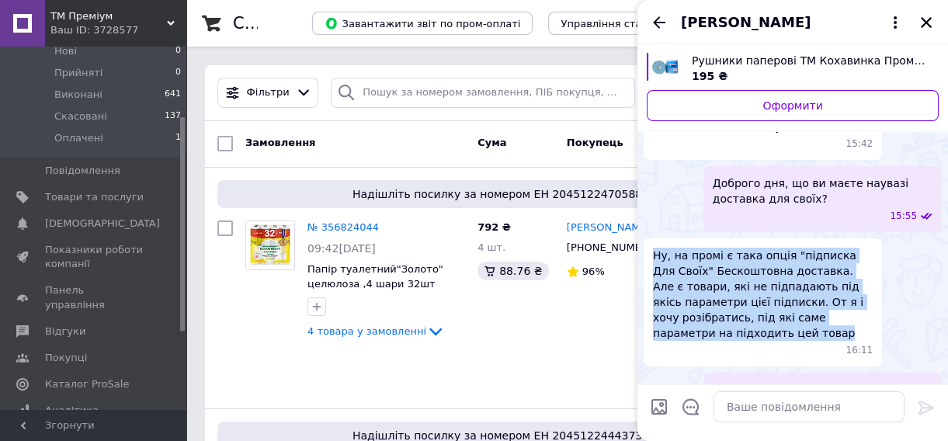
drag, startPoint x: 653, startPoint y: 260, endPoint x: 782, endPoint y: 349, distance: 157.1
click at [782, 341] on span "Ну, на промі є така опція "підписка Для Своїх" Бескоштовна доставка. Але є това…" at bounding box center [763, 294] width 220 height 93
copy span "Ну, на промі є така опція "підписка Для Своїх" Бескоштовна доставка. Але є това…"
click at [661, 24] on icon "Назад" at bounding box center [659, 22] width 19 height 19
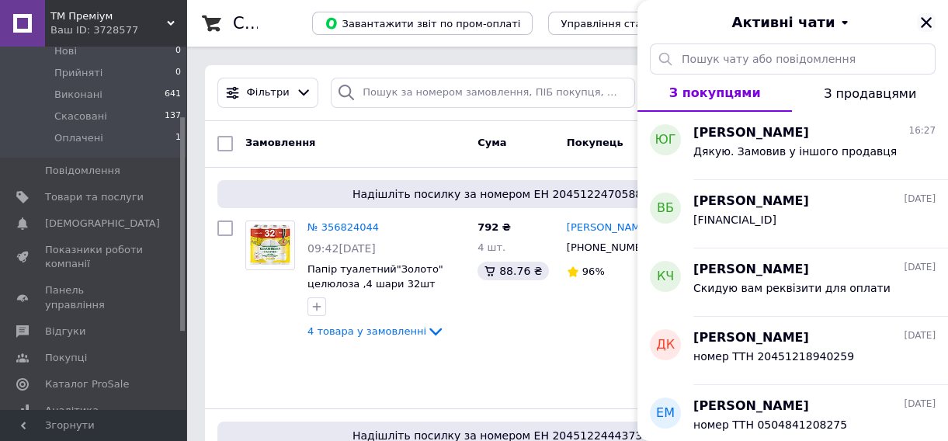
click at [933, 23] on icon "Закрити" at bounding box center [927, 23] width 14 height 14
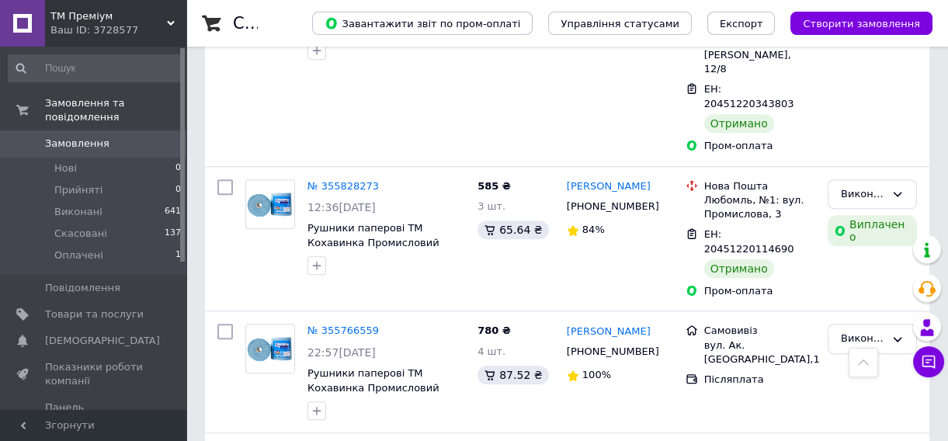
scroll to position [2706, 0]
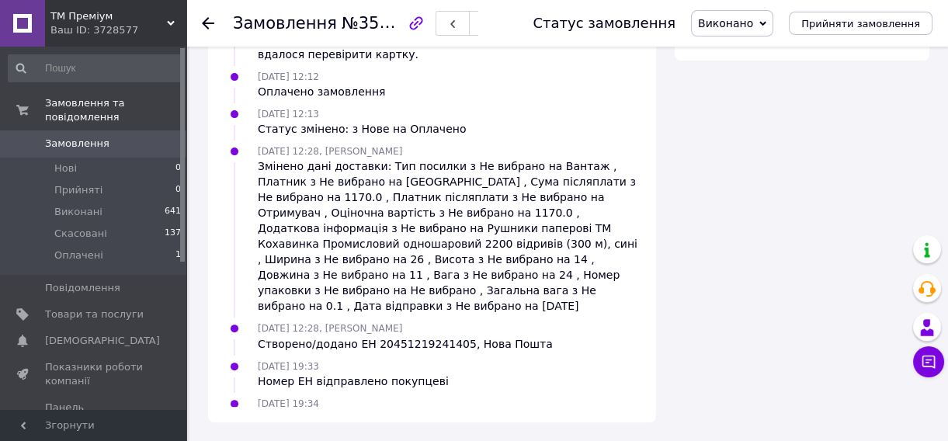
click at [201, 21] on div "Замовлення №355661513 Статус замовлення Виконано Прийнято Скасовано Оплачено Пр…" at bounding box center [567, 23] width 762 height 47
click at [206, 21] on icon at bounding box center [208, 23] width 12 height 12
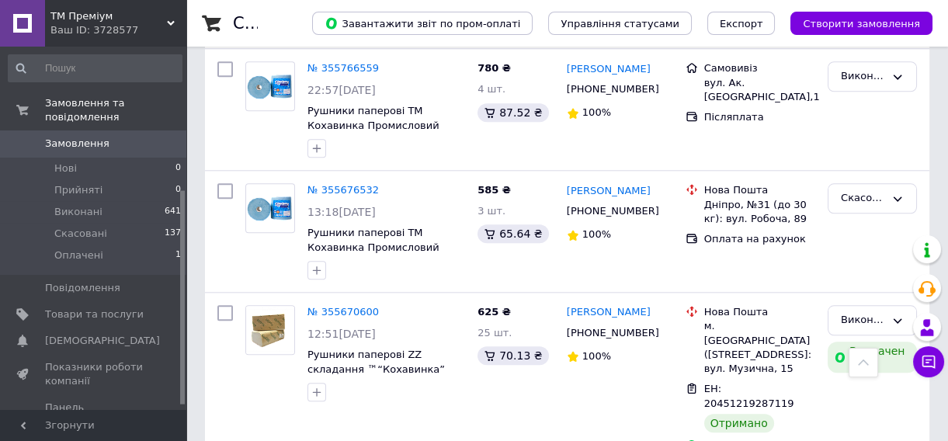
scroll to position [249, 0]
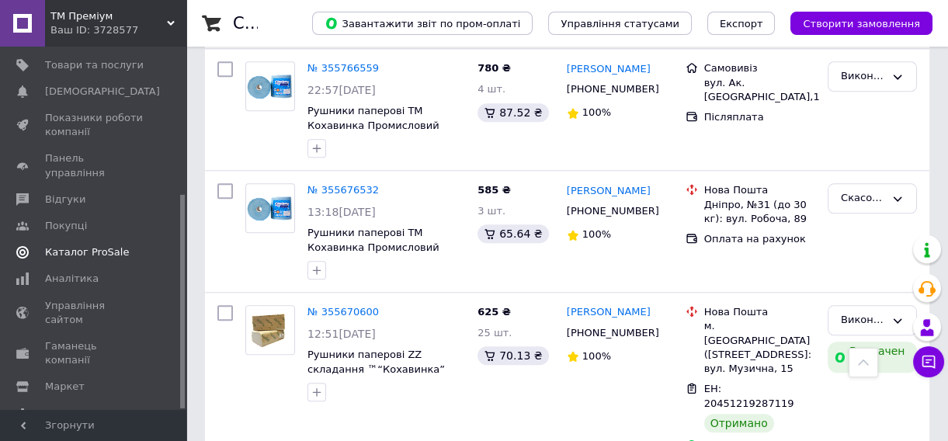
click at [82, 245] on span "Каталог ProSale" at bounding box center [87, 252] width 84 height 14
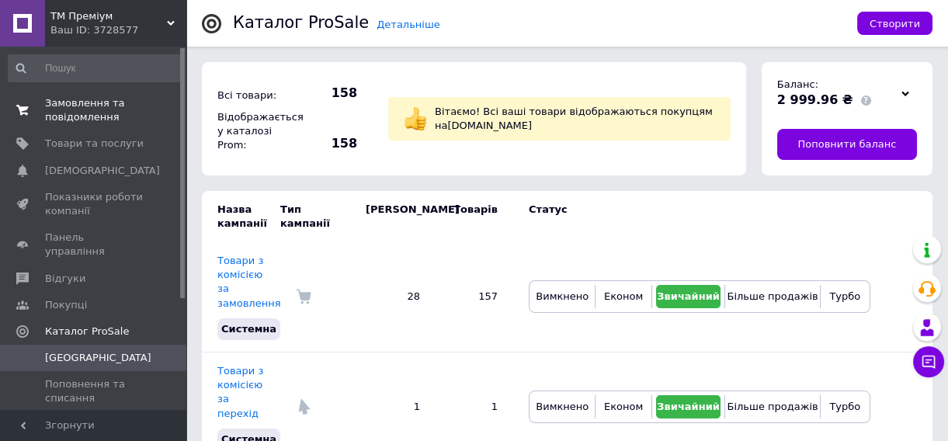
click at [61, 113] on span "Замовлення та повідомлення" at bounding box center [94, 110] width 99 height 28
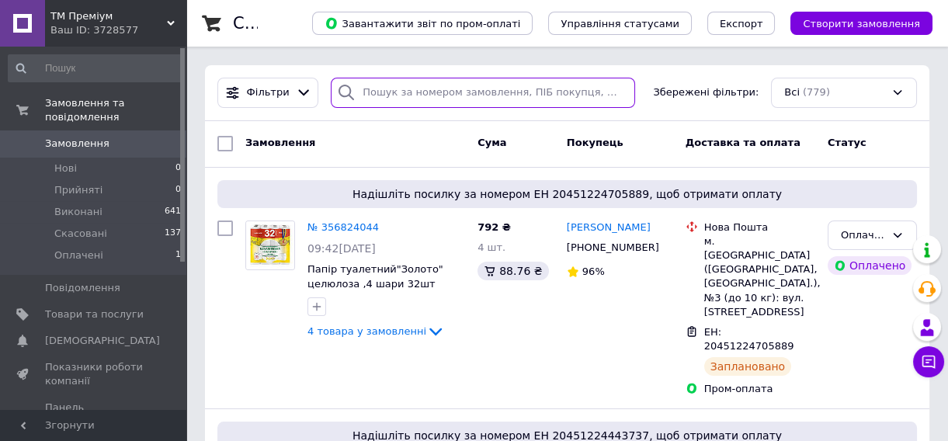
click at [496, 97] on input "search" at bounding box center [483, 93] width 305 height 30
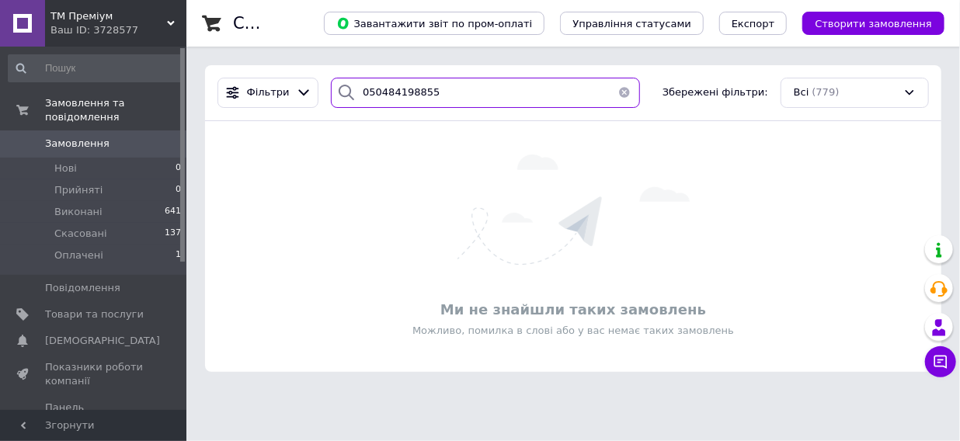
type input "0504841988556"
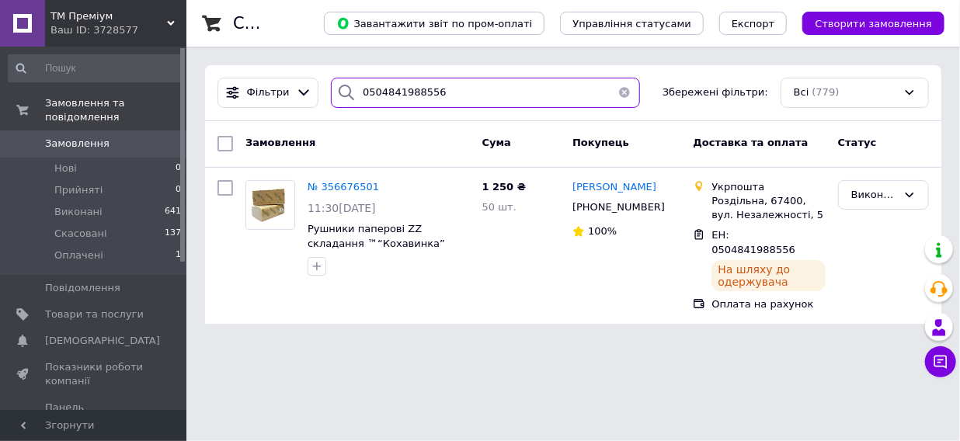
drag, startPoint x: 478, startPoint y: 87, endPoint x: 0, endPoint y: 133, distance: 479.9
click at [48, 113] on div "ТМ Преміум Ваш ID: 3728577 Сайт ТМ Преміум Кабінет покупця Перевірити стан сист…" at bounding box center [480, 171] width 960 height 343
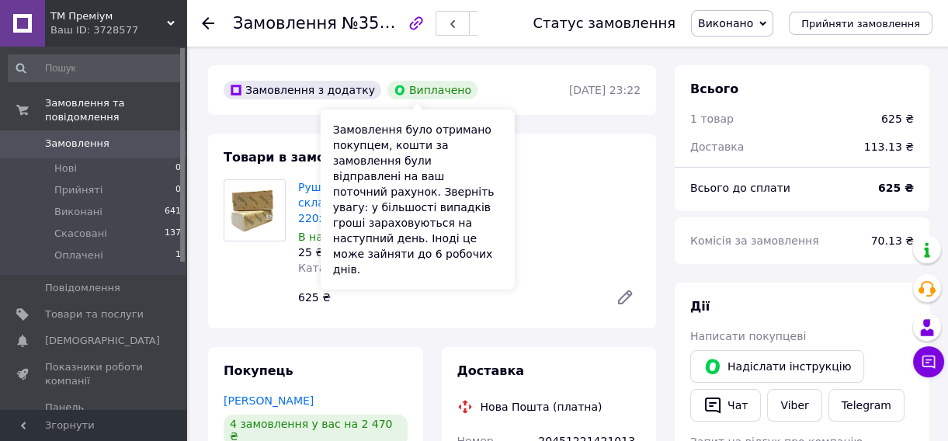
scroll to position [235, 0]
